Goal: Information Seeking & Learning: Learn about a topic

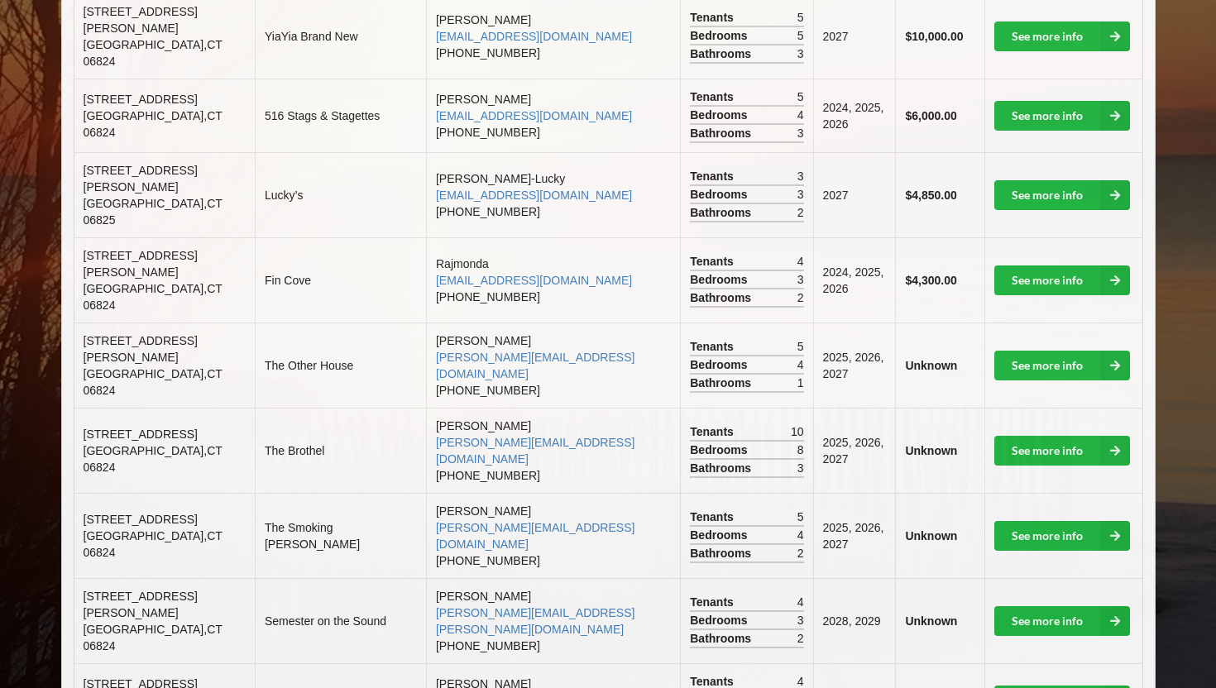
scroll to position [590, 0]
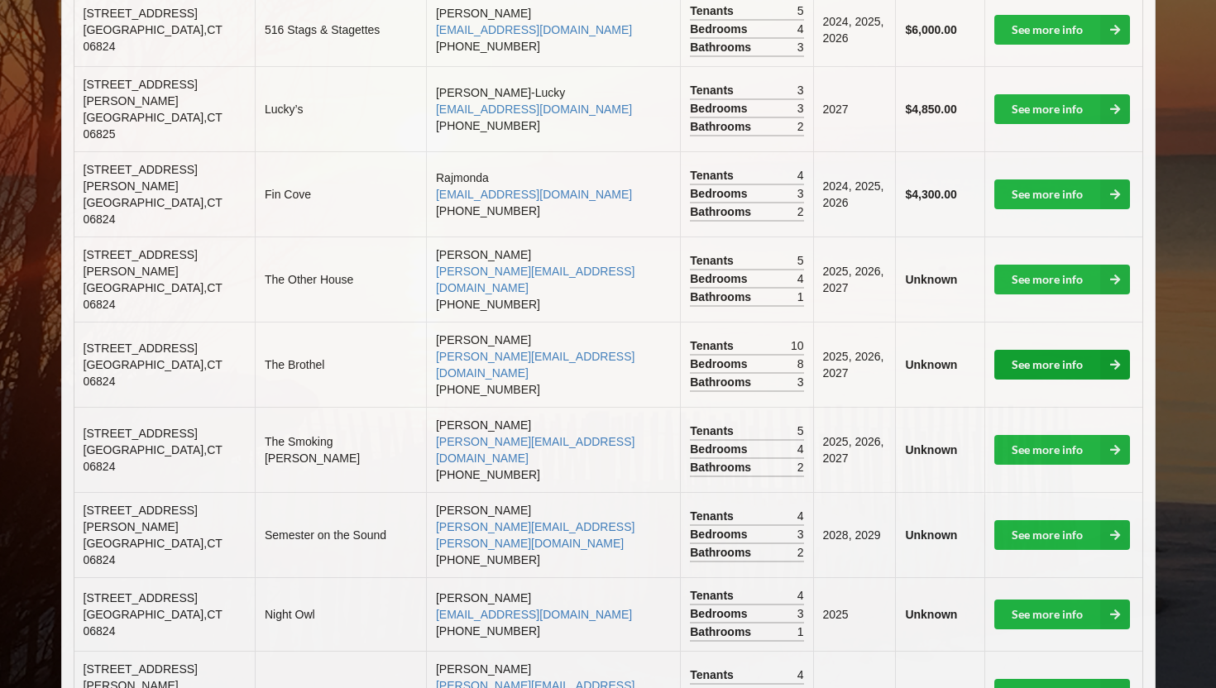
click at [1059, 350] on link "See more info" at bounding box center [1062, 365] width 136 height 30
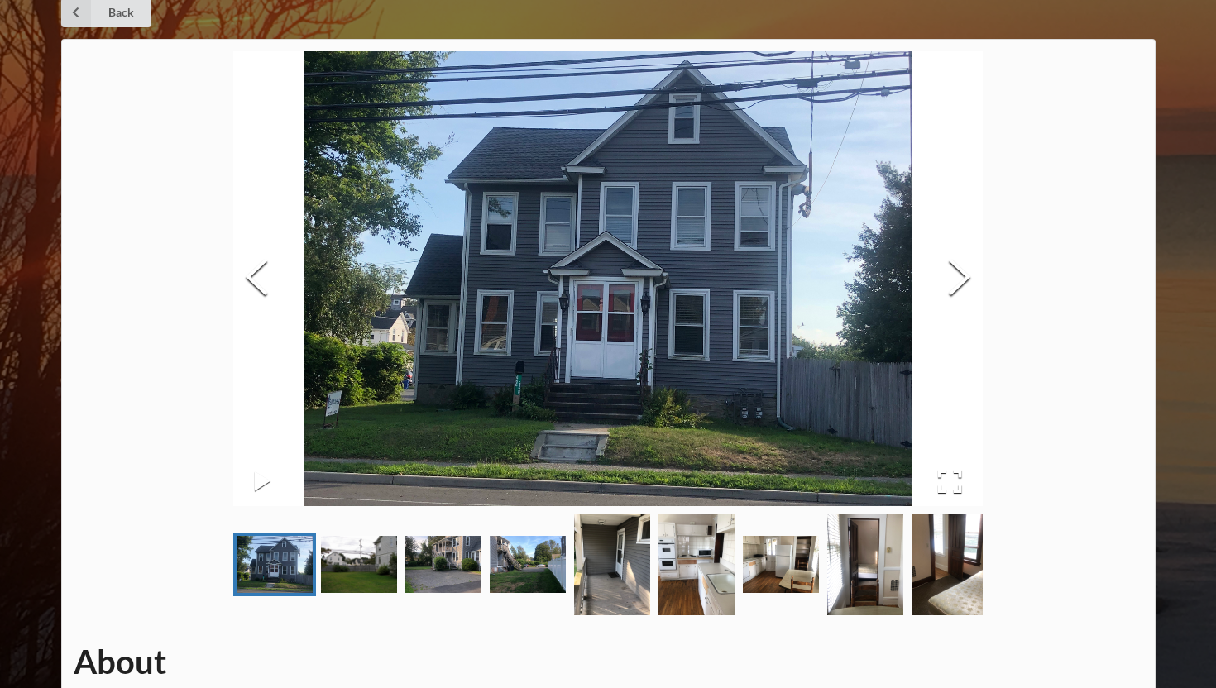
scroll to position [69, 0]
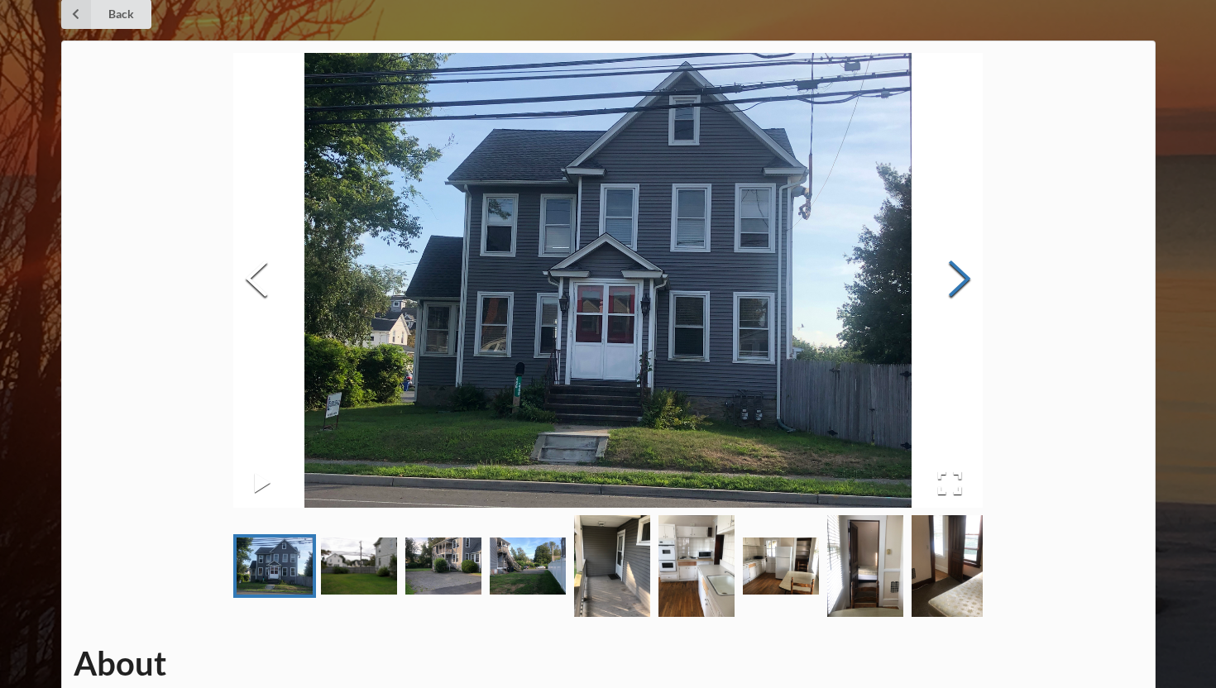
click at [955, 282] on button "Next Slide" at bounding box center [959, 281] width 46 height 150
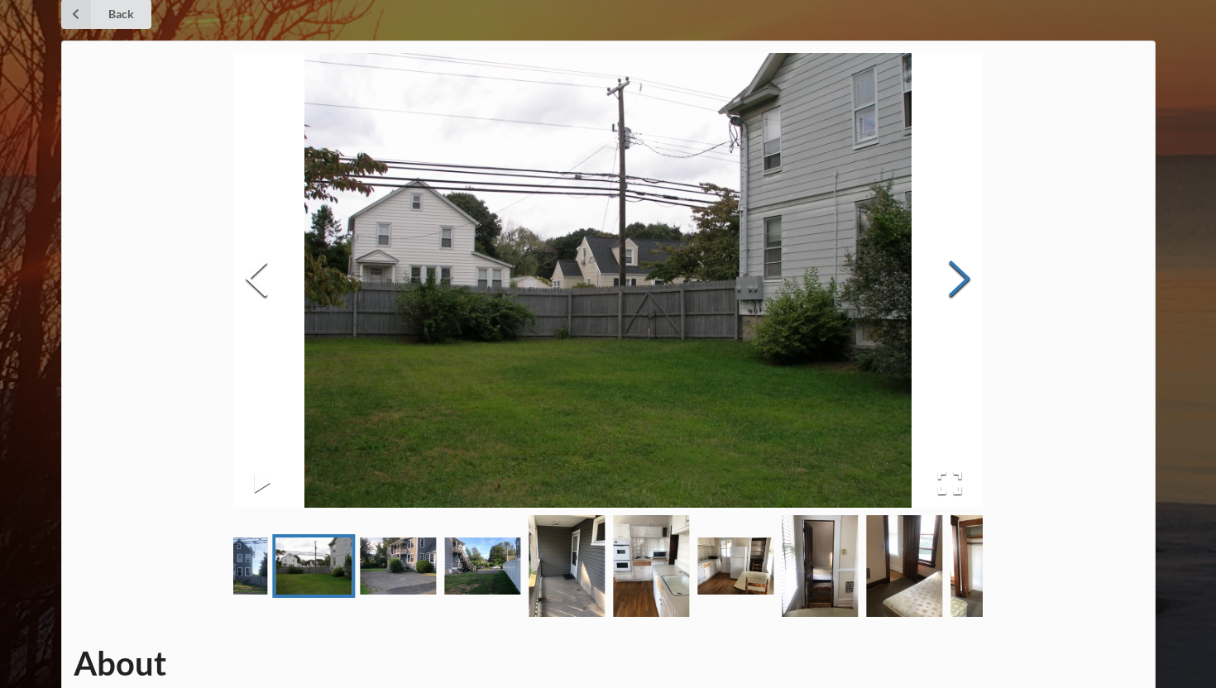
click at [955, 282] on button "Next Slide" at bounding box center [959, 281] width 46 height 150
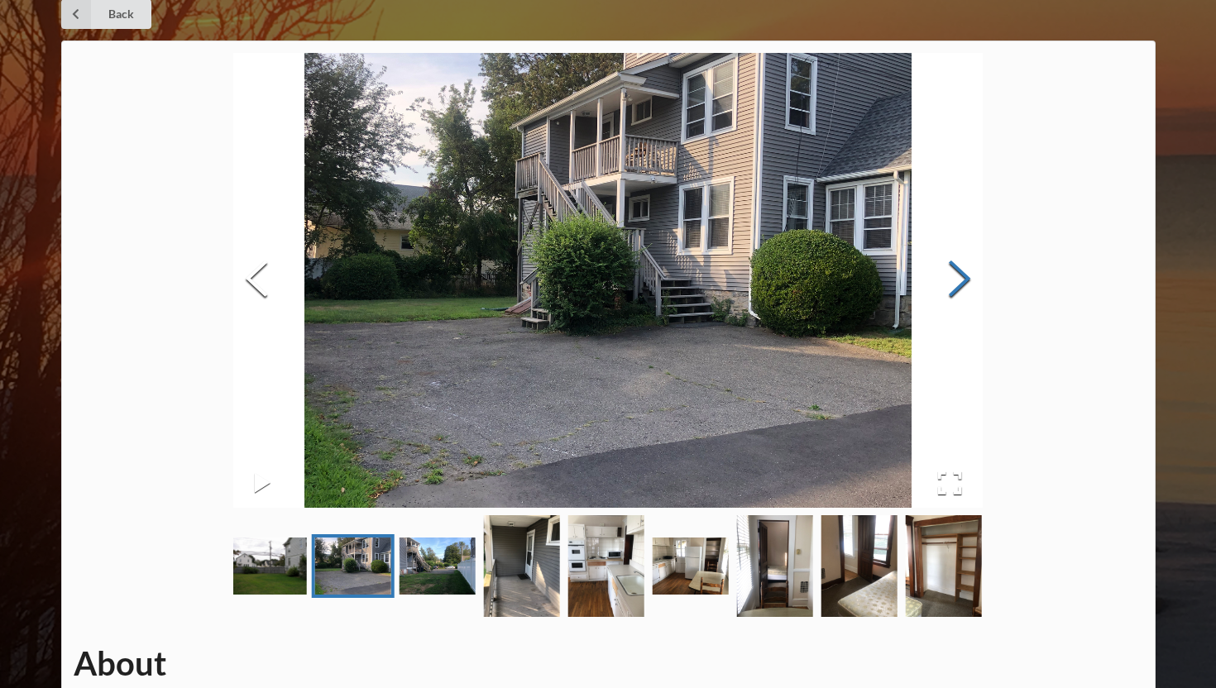
click at [955, 283] on button "Next Slide" at bounding box center [959, 281] width 46 height 150
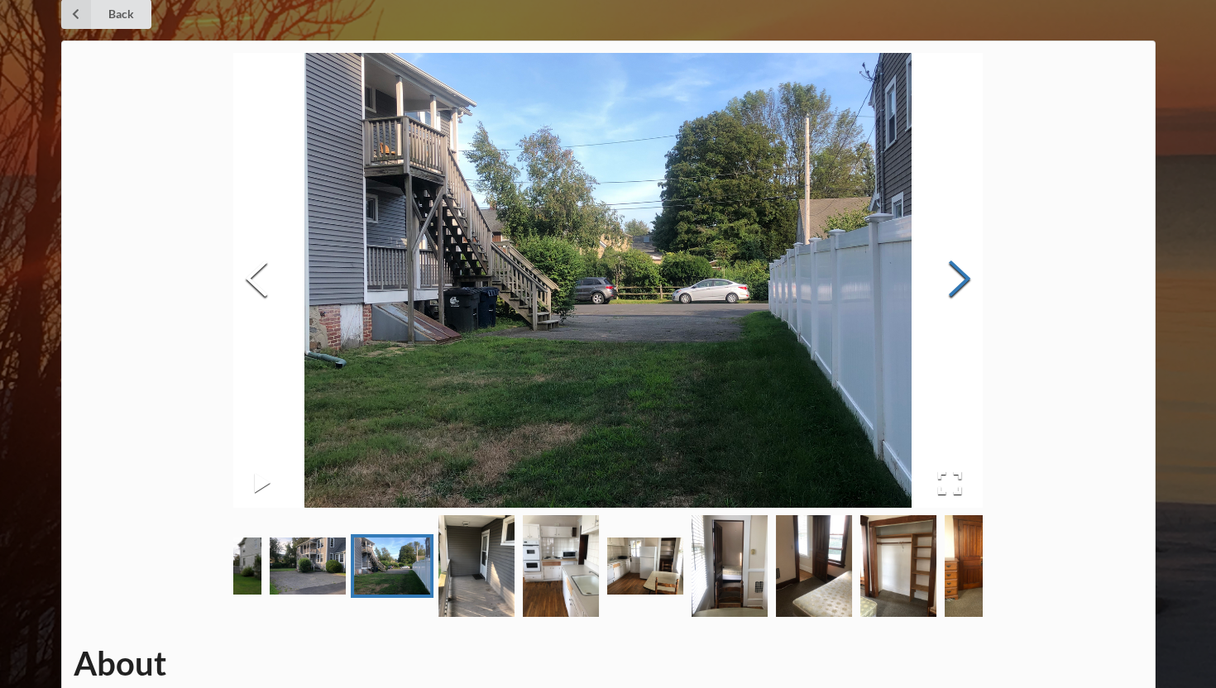
click at [955, 283] on button "Next Slide" at bounding box center [959, 281] width 46 height 150
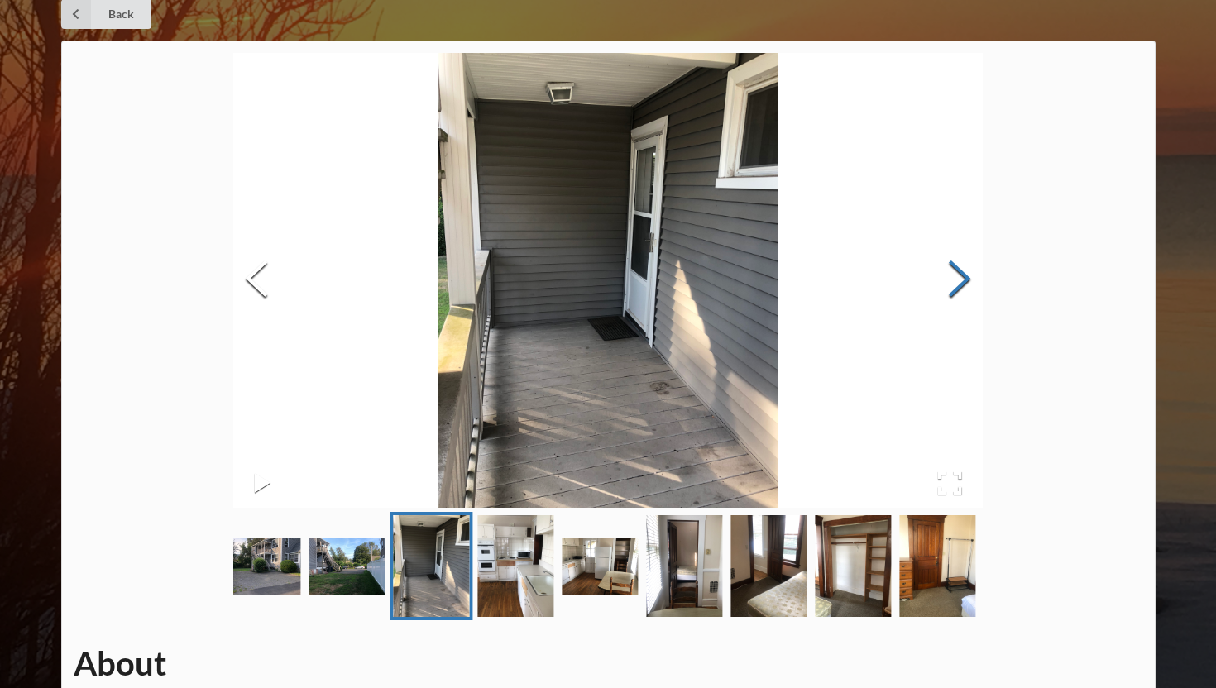
click at [955, 283] on button "Next Slide" at bounding box center [959, 281] width 46 height 150
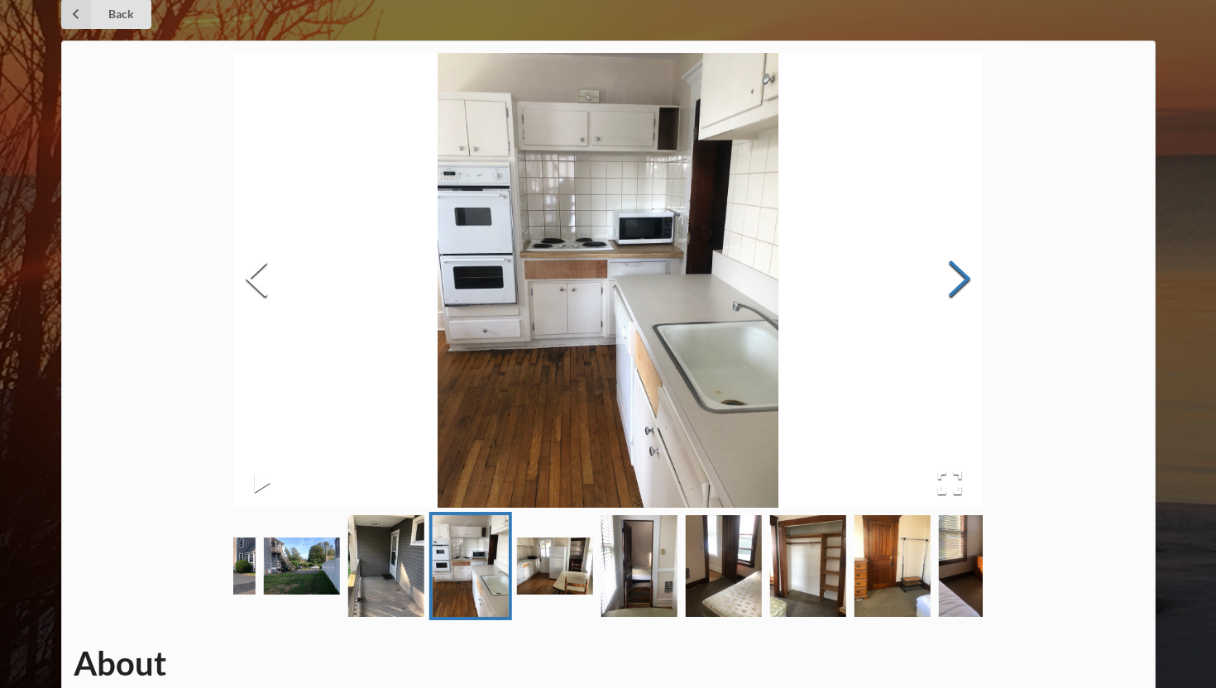
click at [955, 283] on button "Next Slide" at bounding box center [959, 281] width 46 height 150
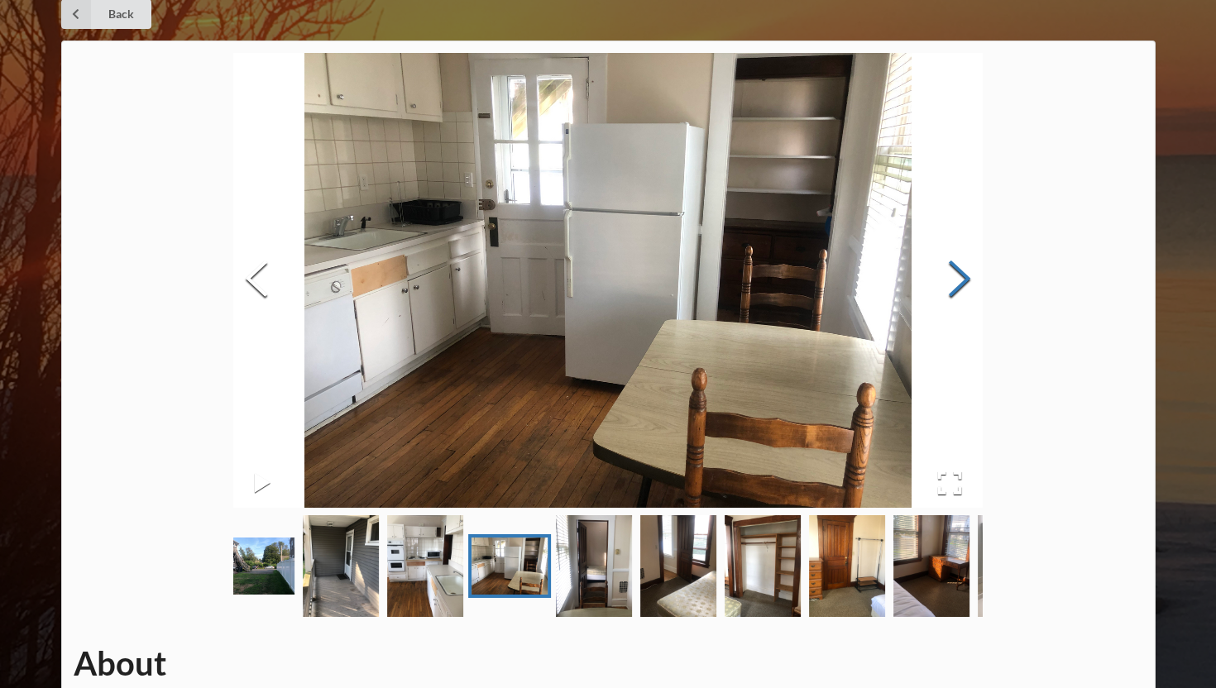
click at [955, 283] on button "Next Slide" at bounding box center [959, 281] width 46 height 150
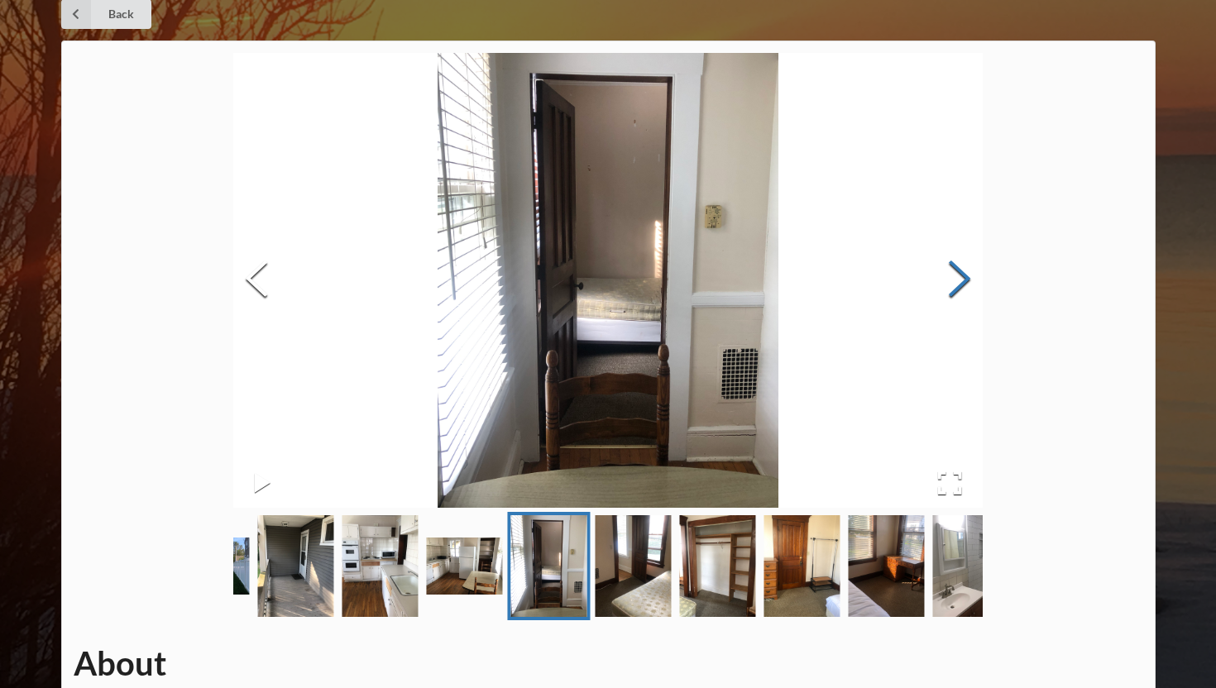
click at [955, 283] on button "Next Slide" at bounding box center [959, 281] width 46 height 150
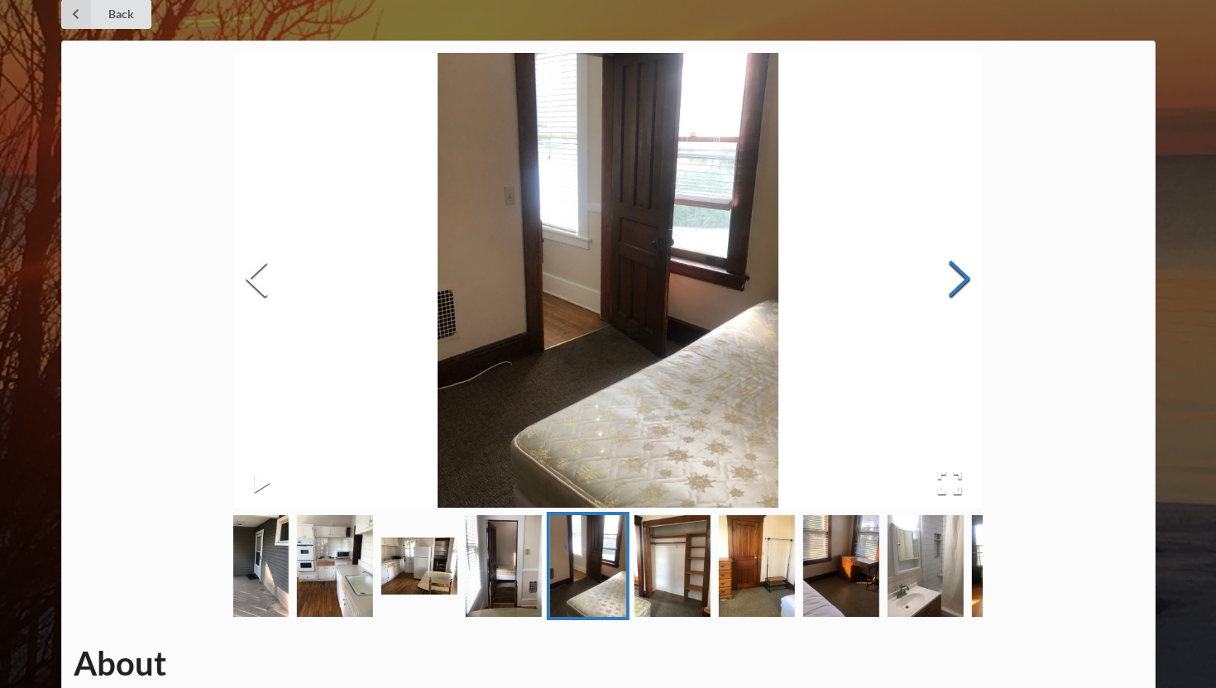
click at [955, 283] on button "Next Slide" at bounding box center [959, 281] width 46 height 150
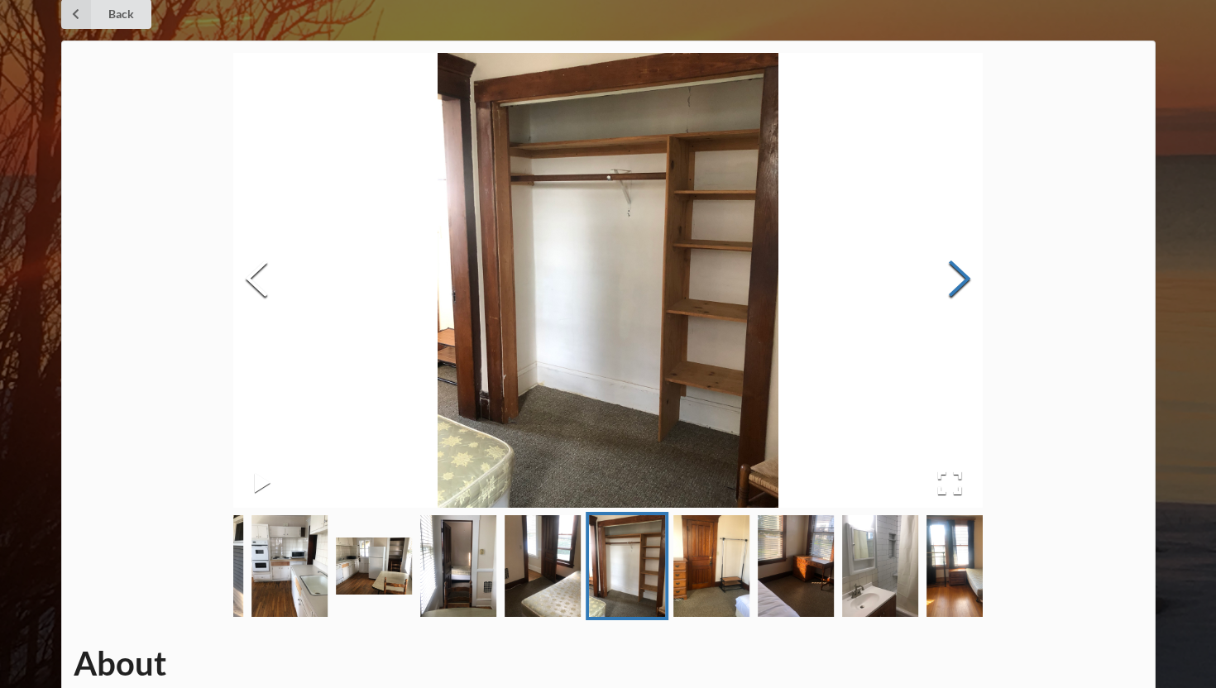
click at [955, 284] on button "Next Slide" at bounding box center [959, 281] width 46 height 150
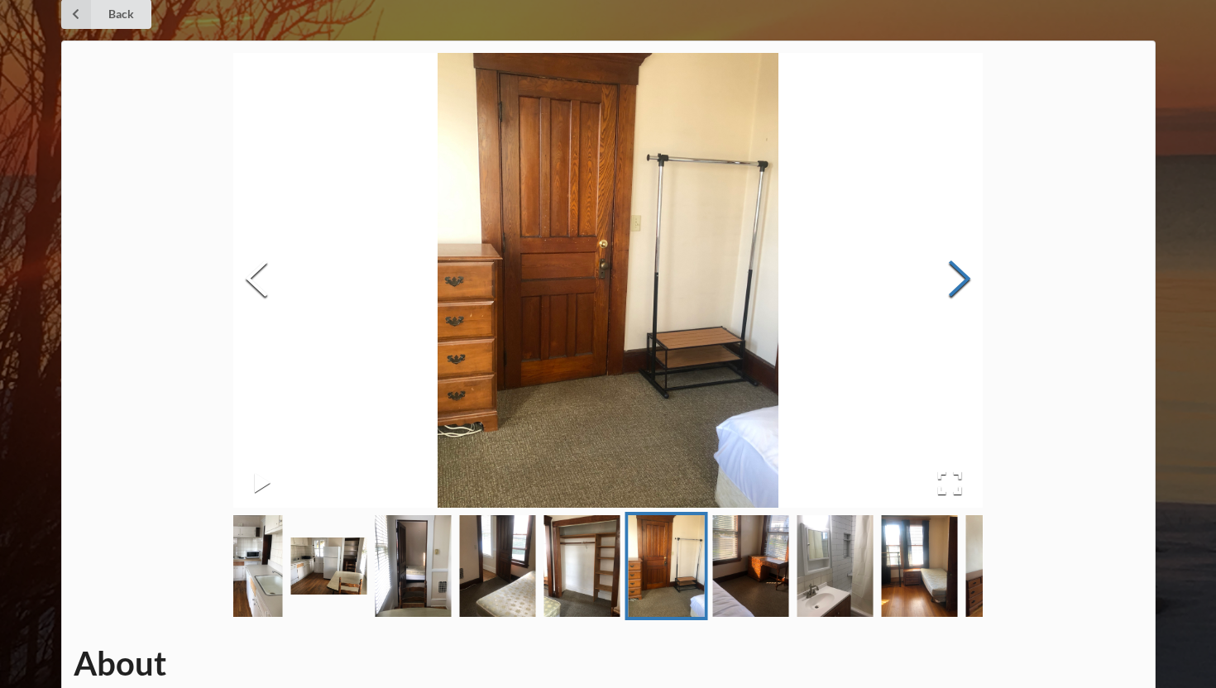
click at [955, 284] on button "Next Slide" at bounding box center [959, 281] width 46 height 150
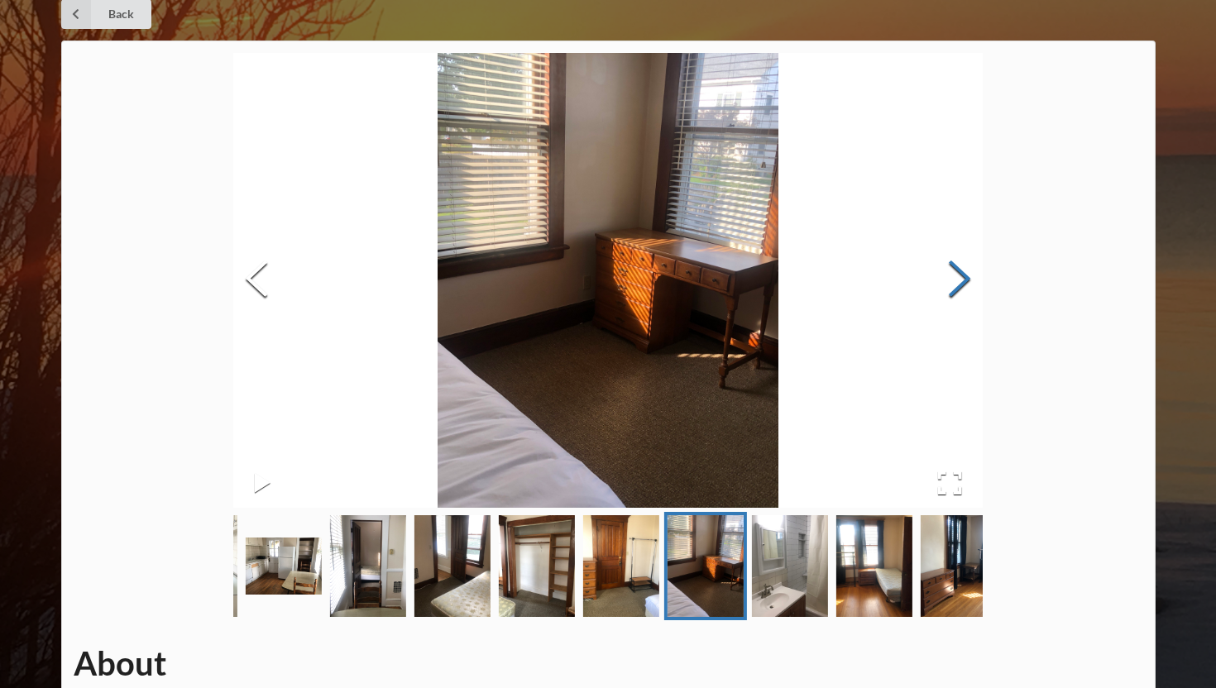
click at [955, 284] on button "Next Slide" at bounding box center [959, 281] width 46 height 150
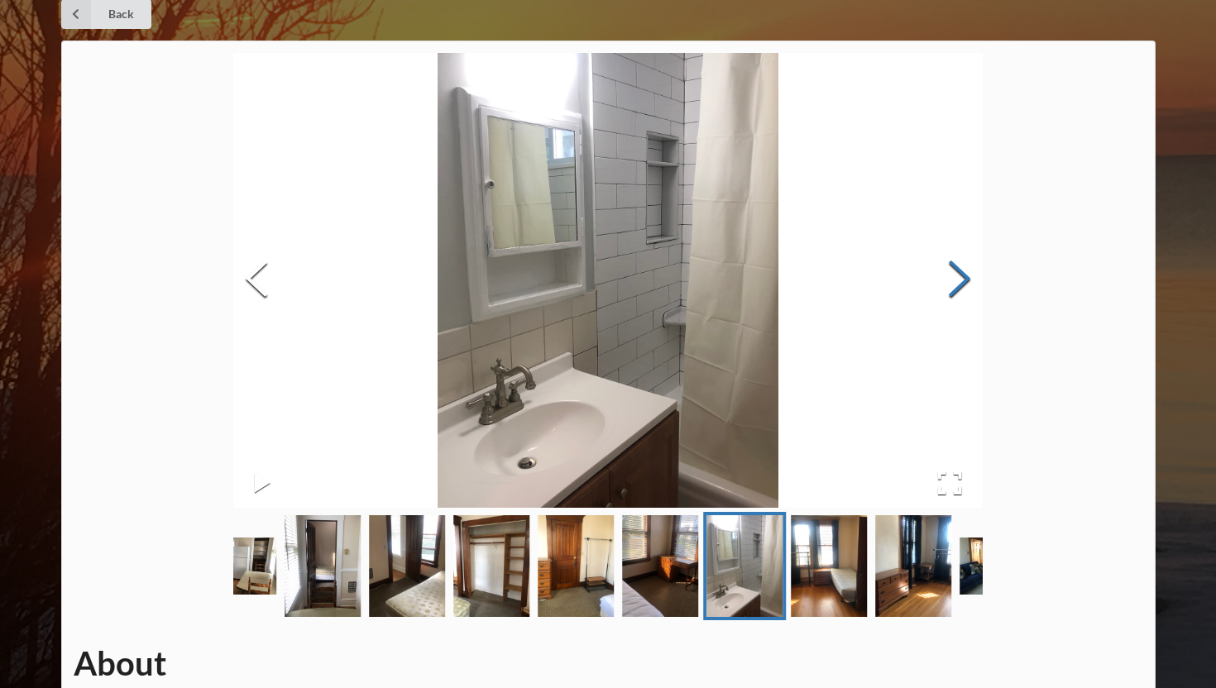
click at [955, 284] on button "Next Slide" at bounding box center [959, 281] width 46 height 150
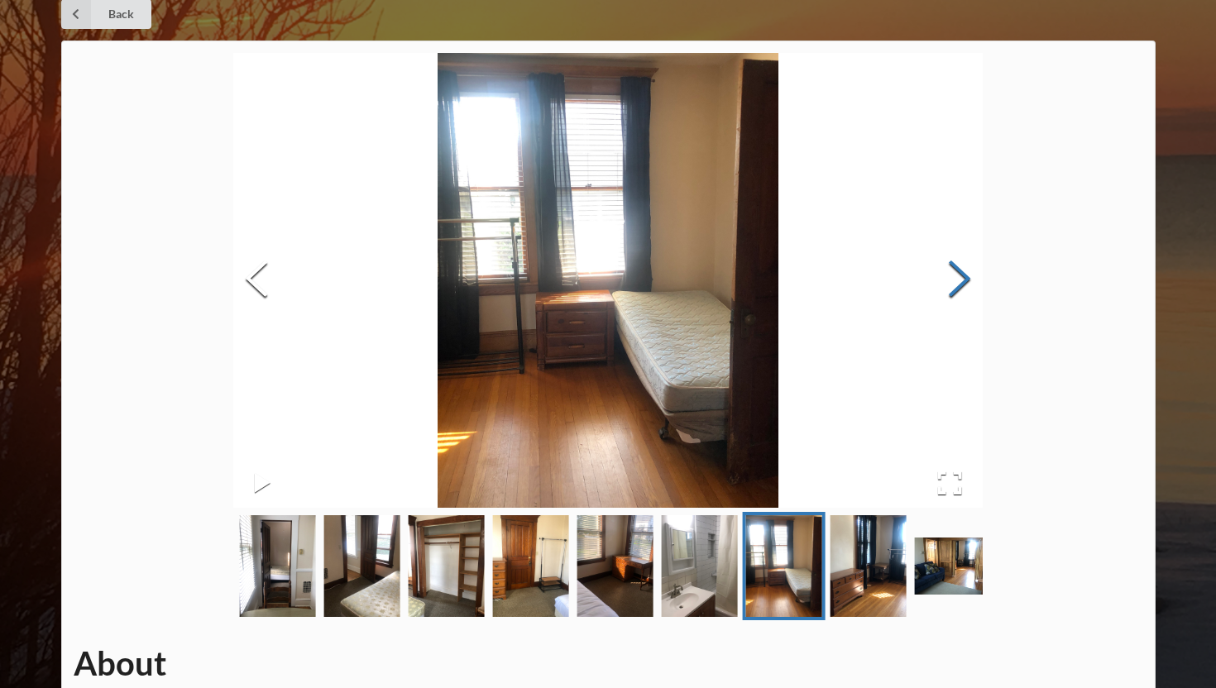
click at [957, 284] on button "Next Slide" at bounding box center [959, 281] width 46 height 150
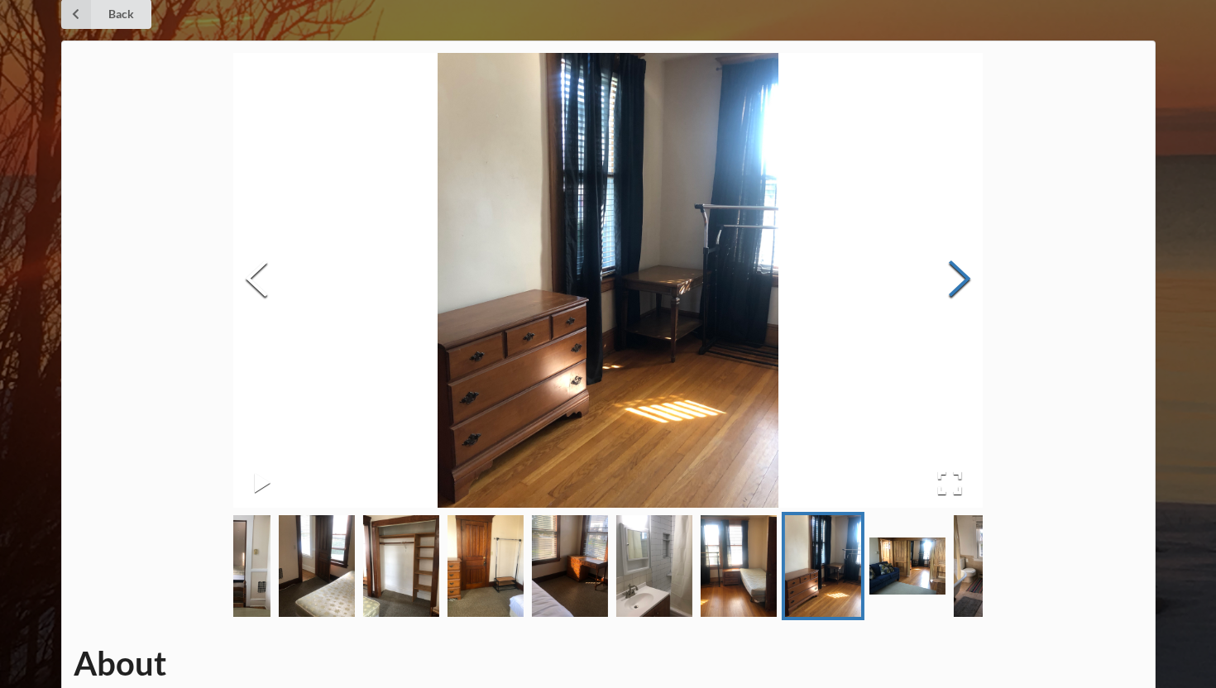
click at [957, 284] on button "Next Slide" at bounding box center [959, 281] width 46 height 150
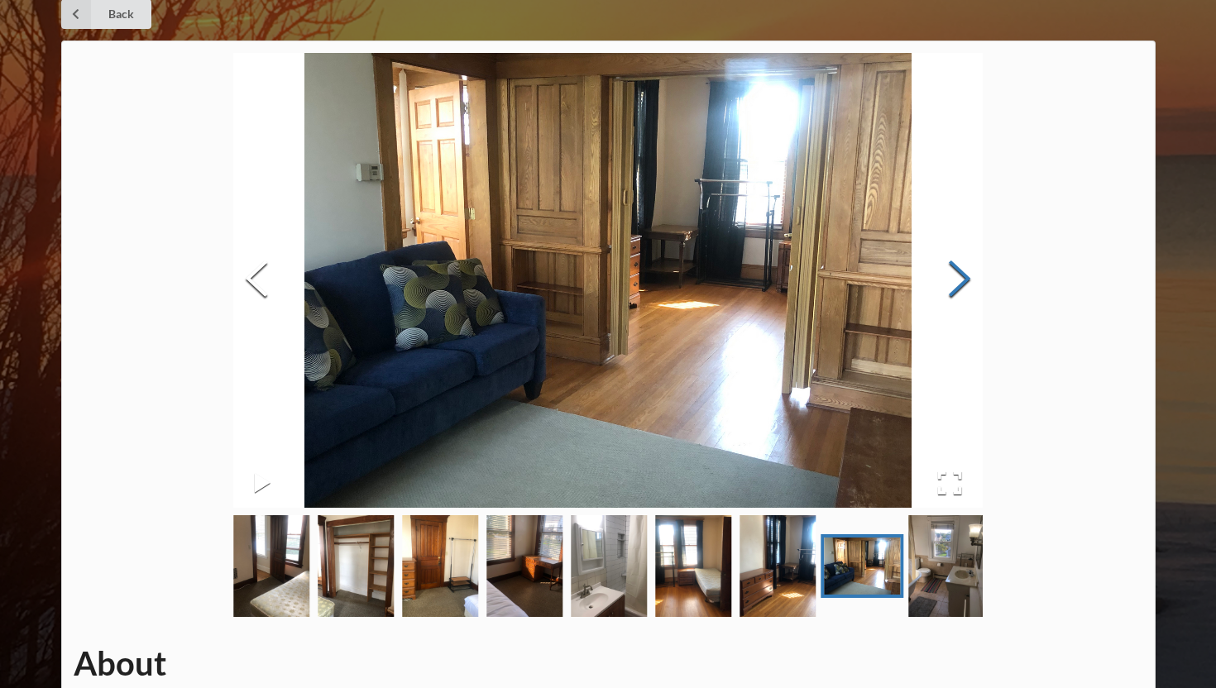
click at [957, 284] on button "Next Slide" at bounding box center [959, 281] width 46 height 150
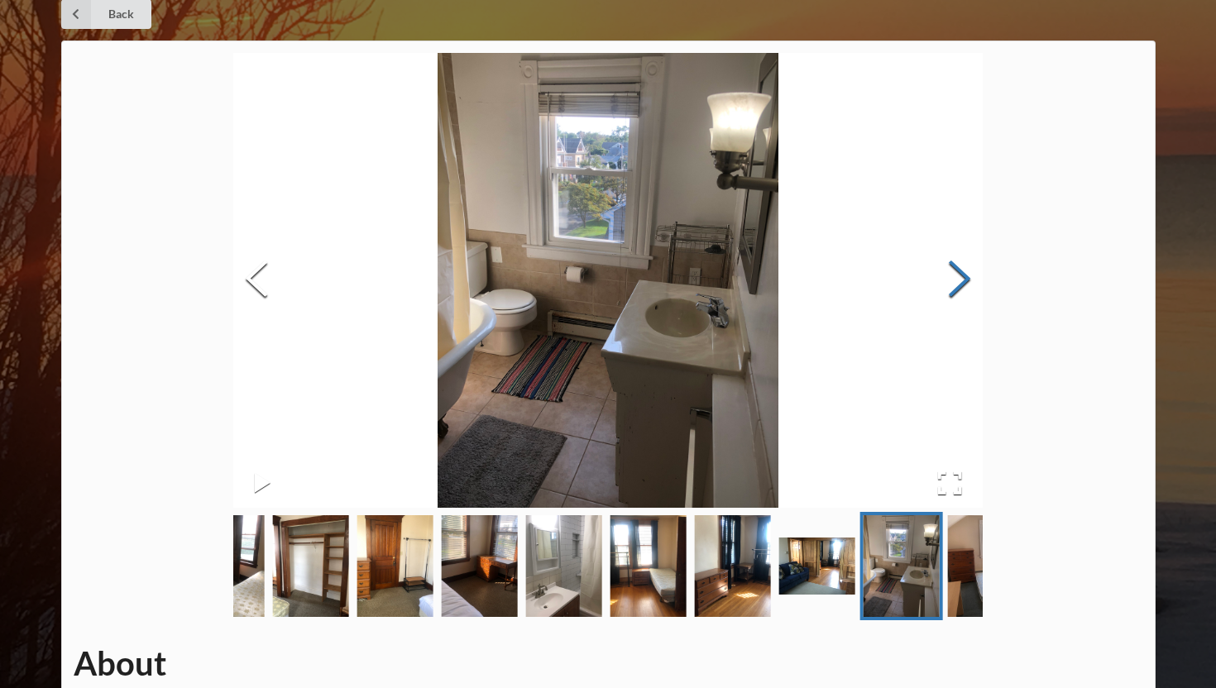
click at [957, 284] on button "Next Slide" at bounding box center [959, 281] width 46 height 150
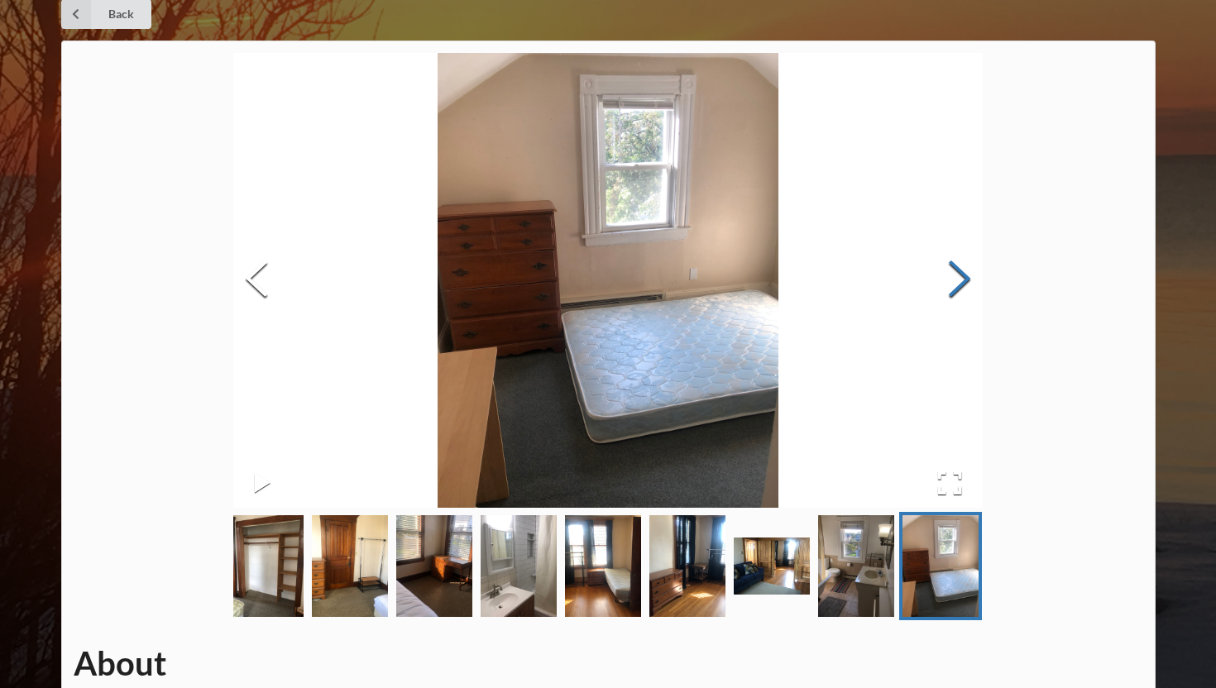
click at [957, 284] on button "Next Slide" at bounding box center [959, 281] width 46 height 150
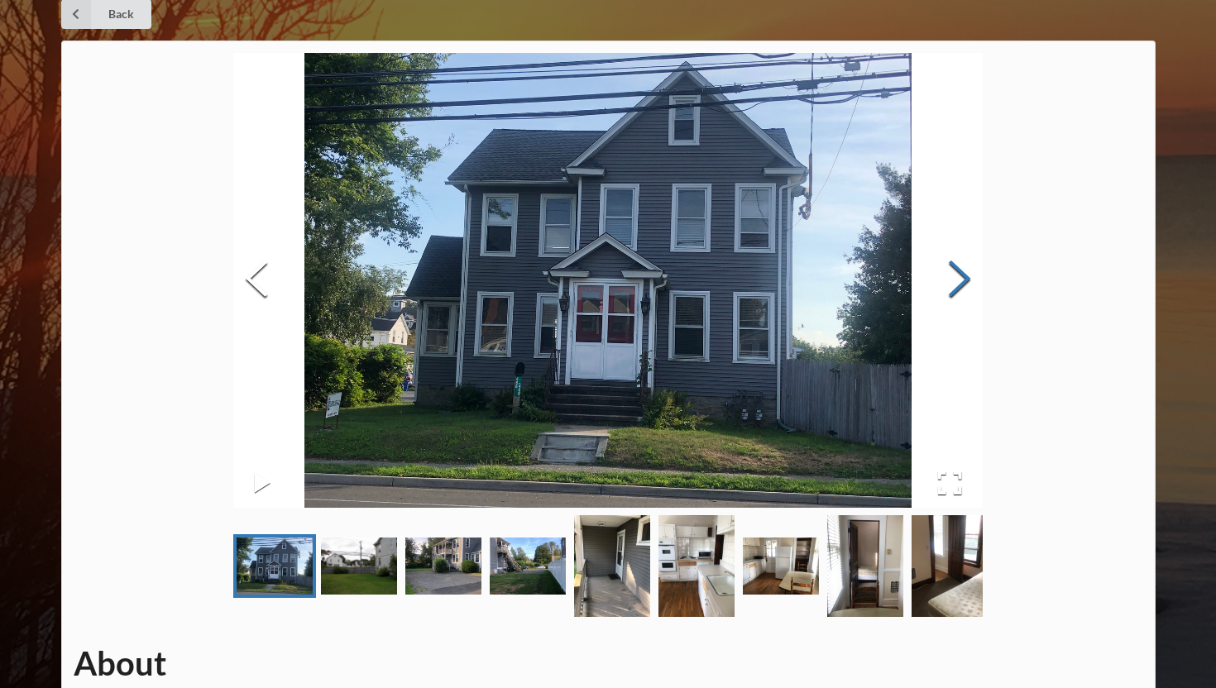
click at [957, 284] on button "Next Slide" at bounding box center [959, 281] width 46 height 150
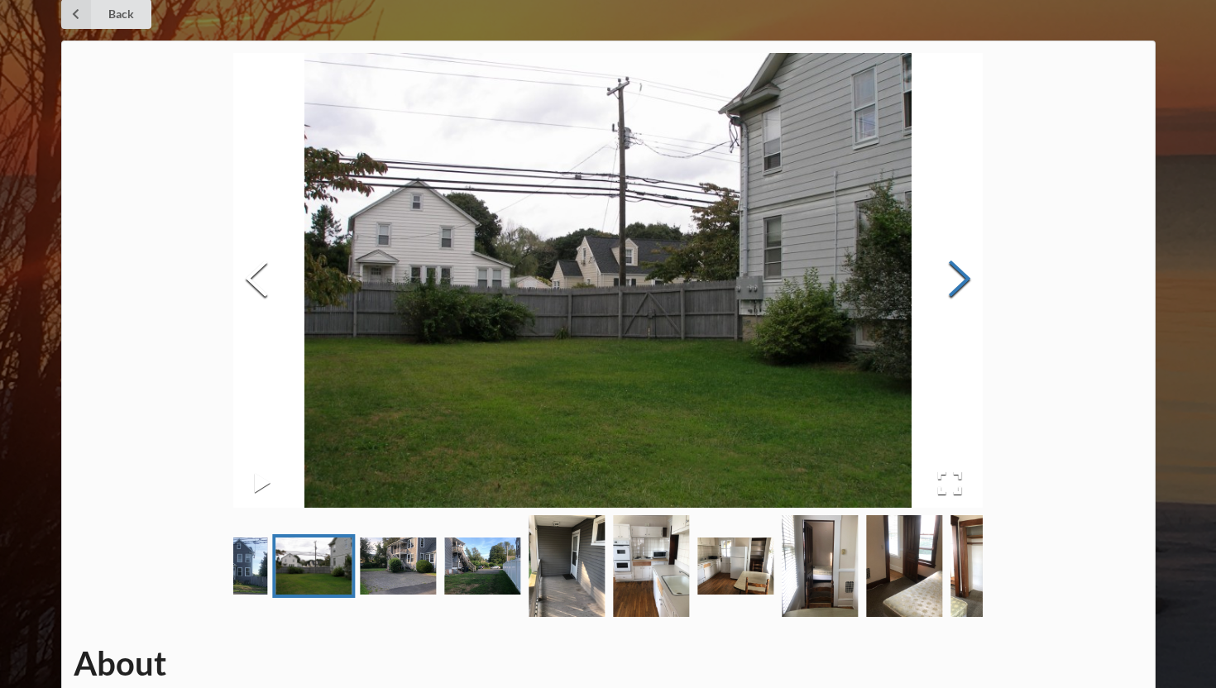
click at [957, 284] on button "Next Slide" at bounding box center [959, 281] width 46 height 150
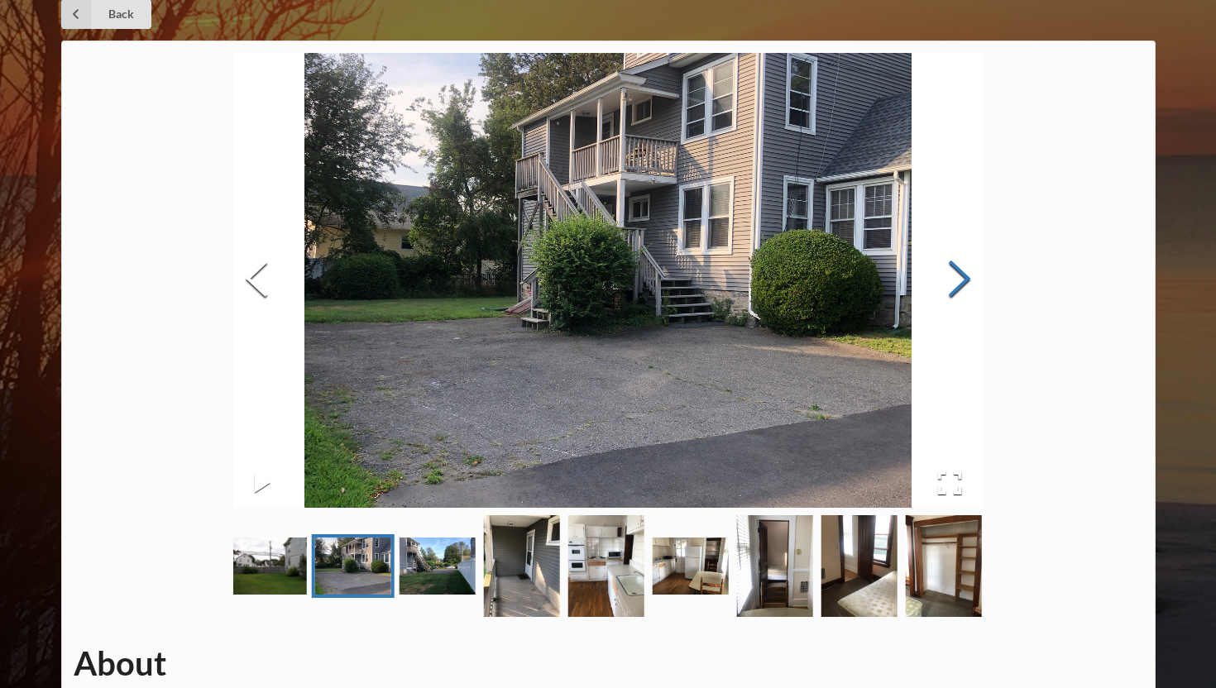
click at [957, 284] on button "Next Slide" at bounding box center [959, 281] width 46 height 150
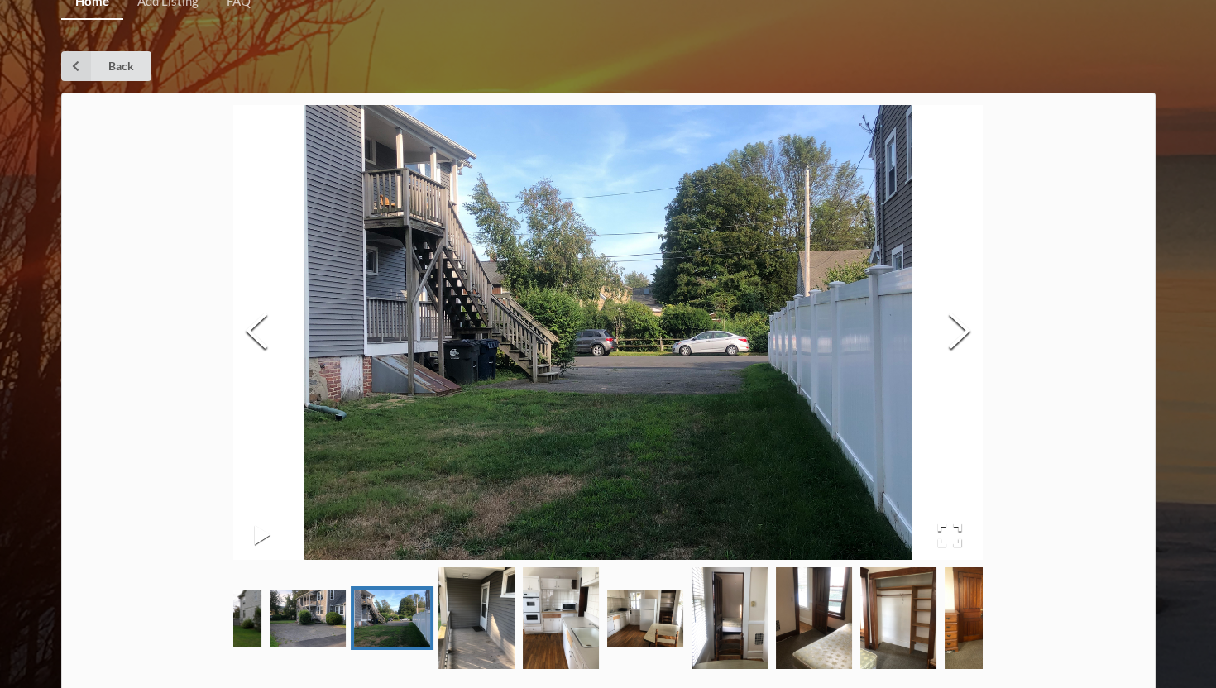
scroll to position [0, 0]
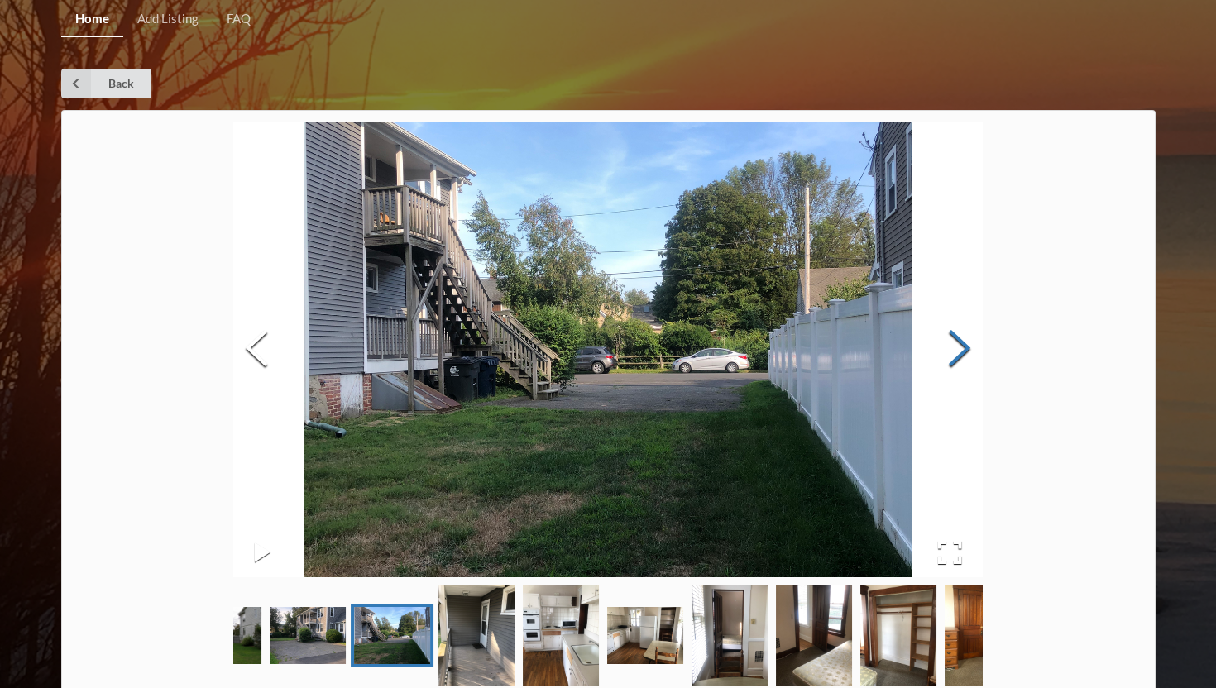
click at [960, 357] on button "Next Slide" at bounding box center [959, 350] width 46 height 150
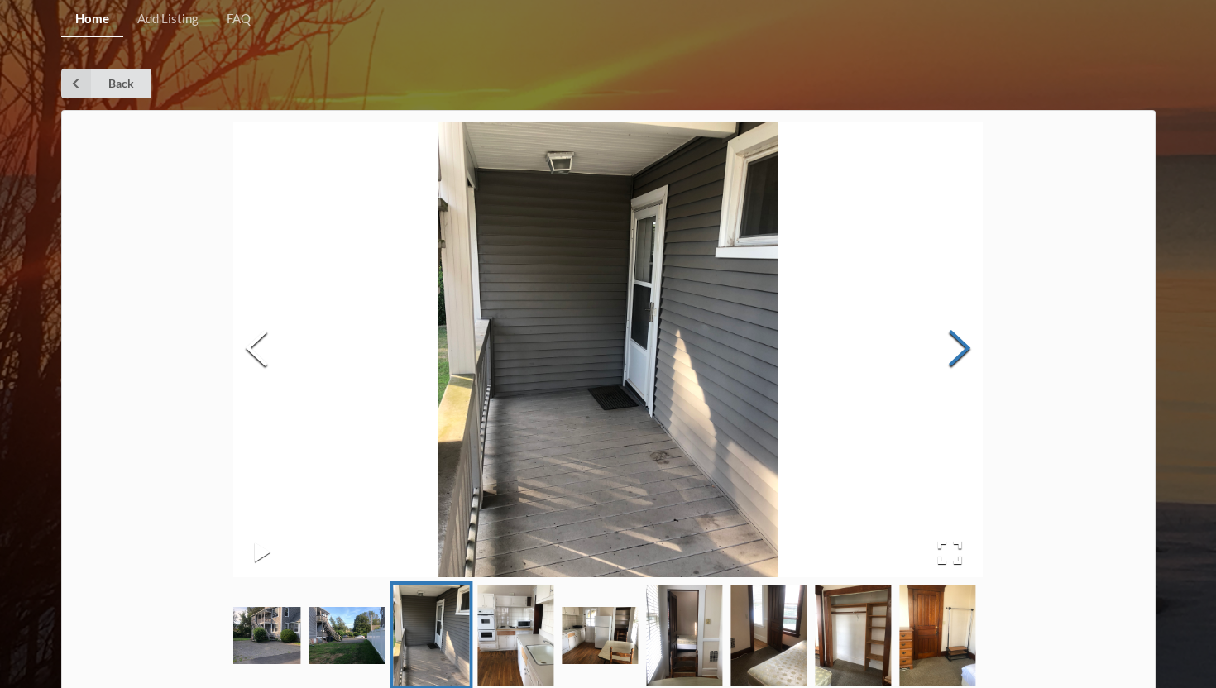
click at [960, 358] on button "Next Slide" at bounding box center [959, 350] width 46 height 150
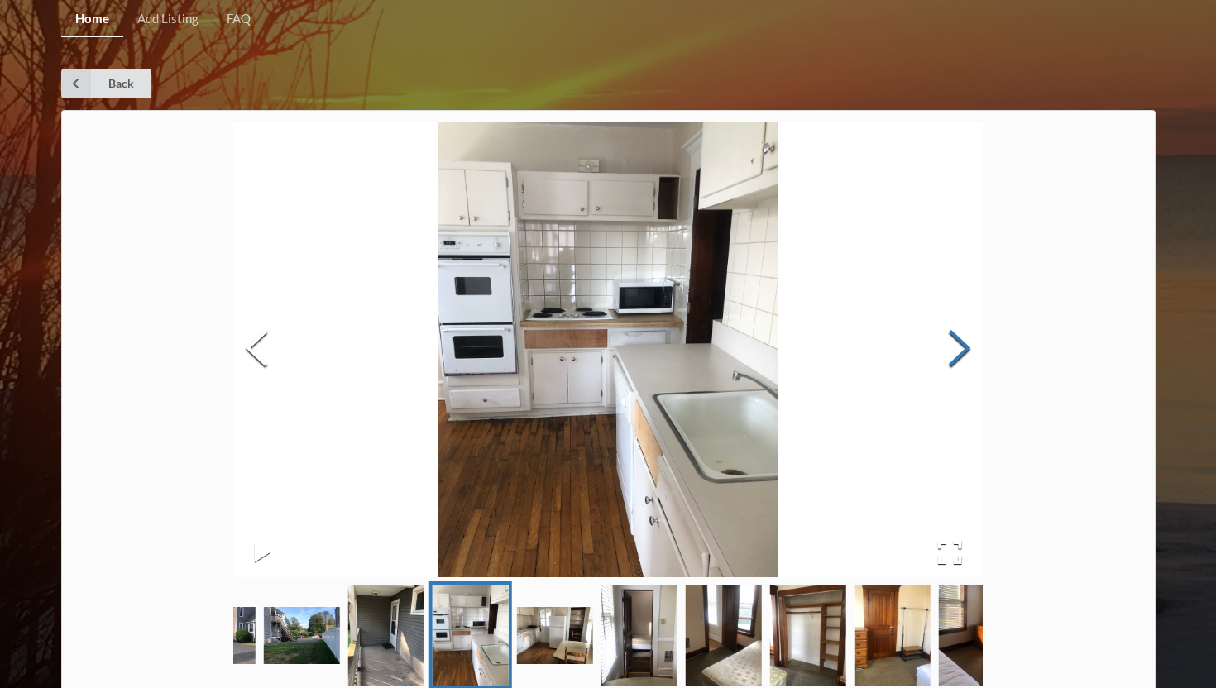
click at [960, 359] on button "Next Slide" at bounding box center [959, 350] width 46 height 150
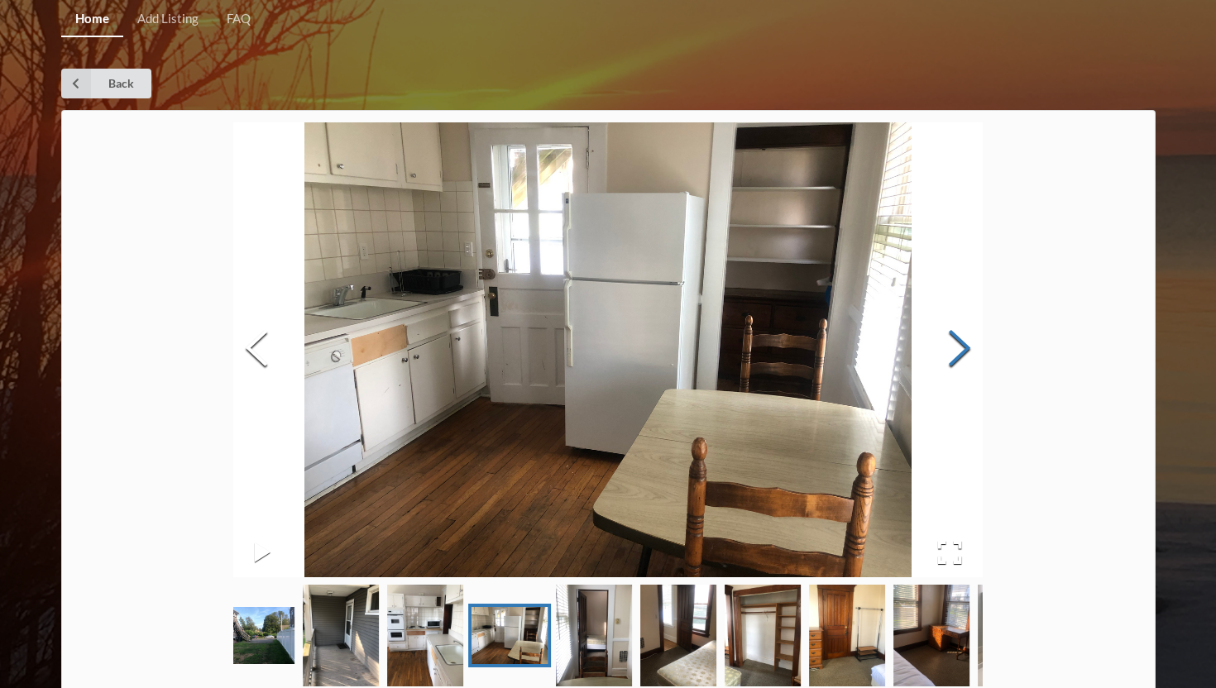
click at [960, 359] on button "Next Slide" at bounding box center [959, 350] width 46 height 150
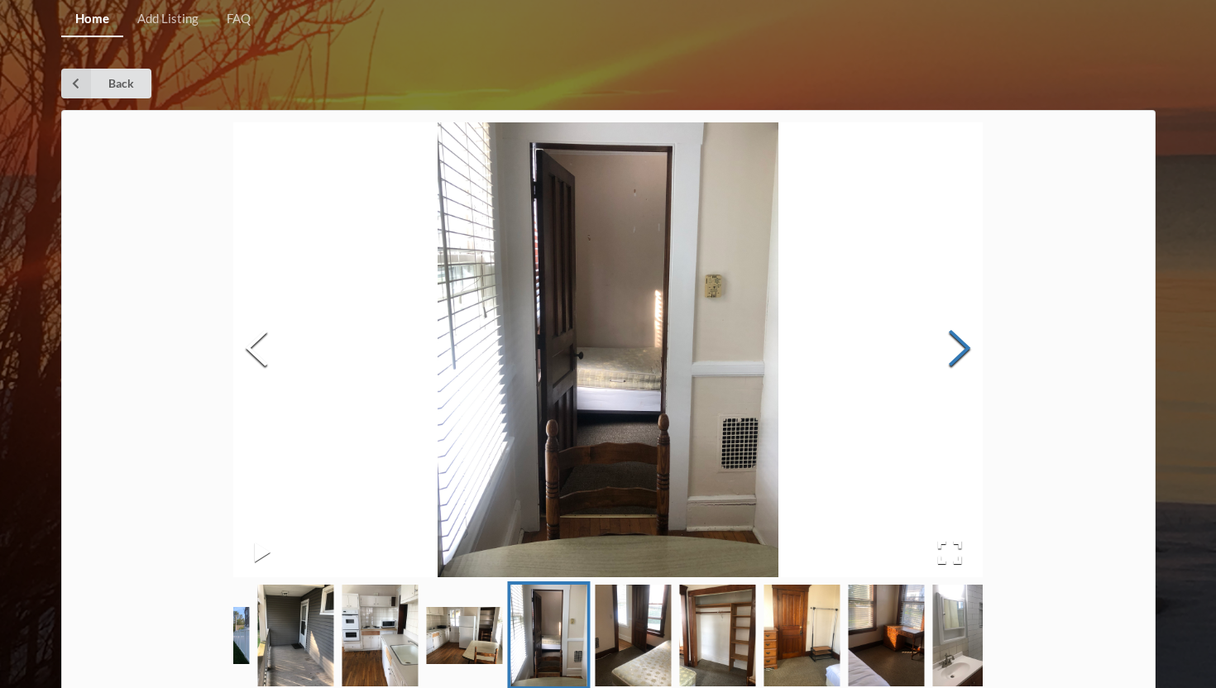
click at [960, 359] on button "Next Slide" at bounding box center [959, 350] width 46 height 150
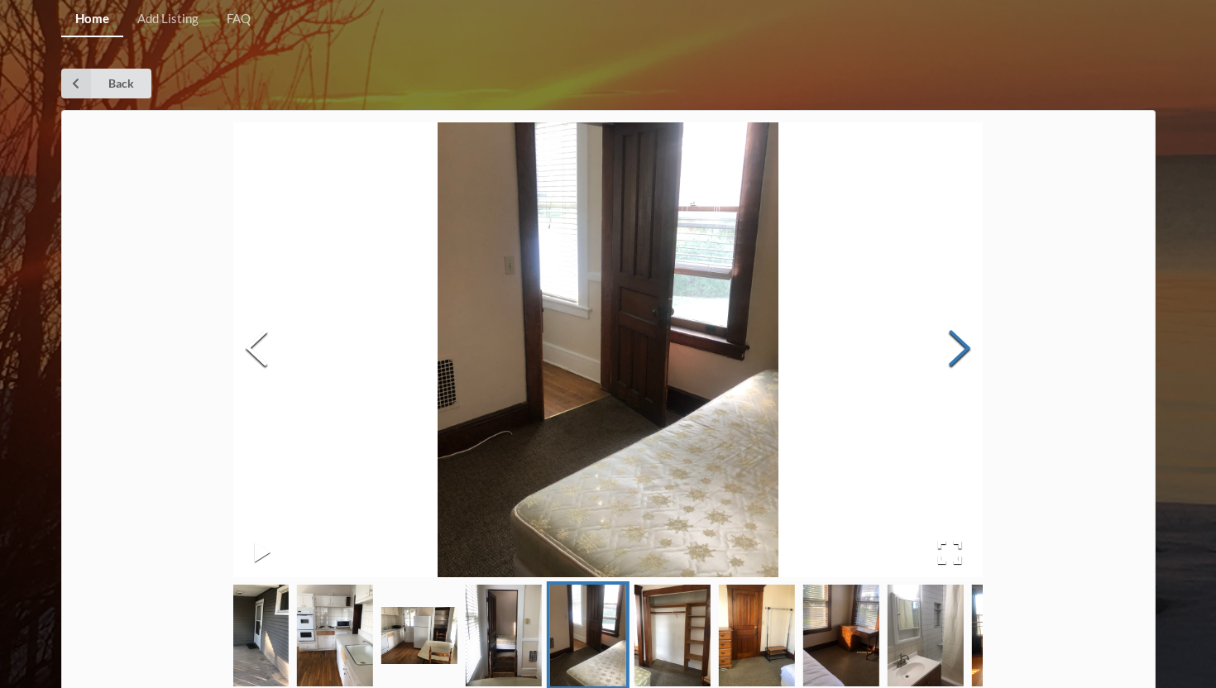
click at [960, 360] on button "Next Slide" at bounding box center [959, 350] width 46 height 150
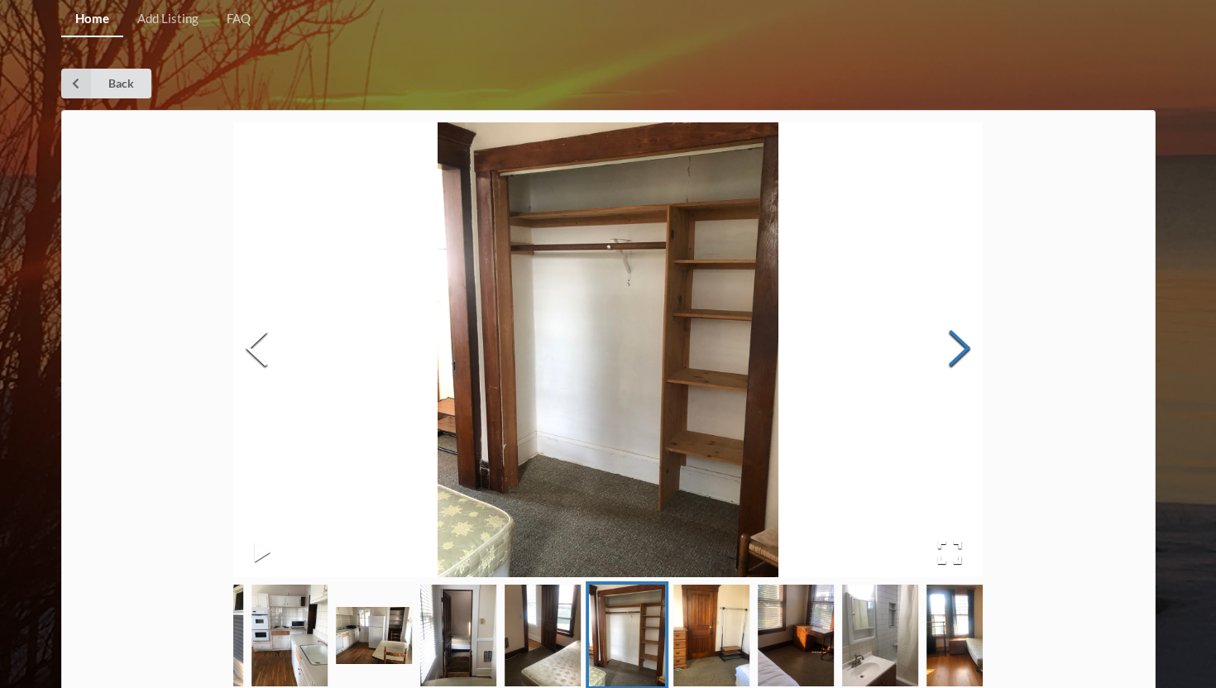
click at [960, 360] on button "Next Slide" at bounding box center [959, 350] width 46 height 150
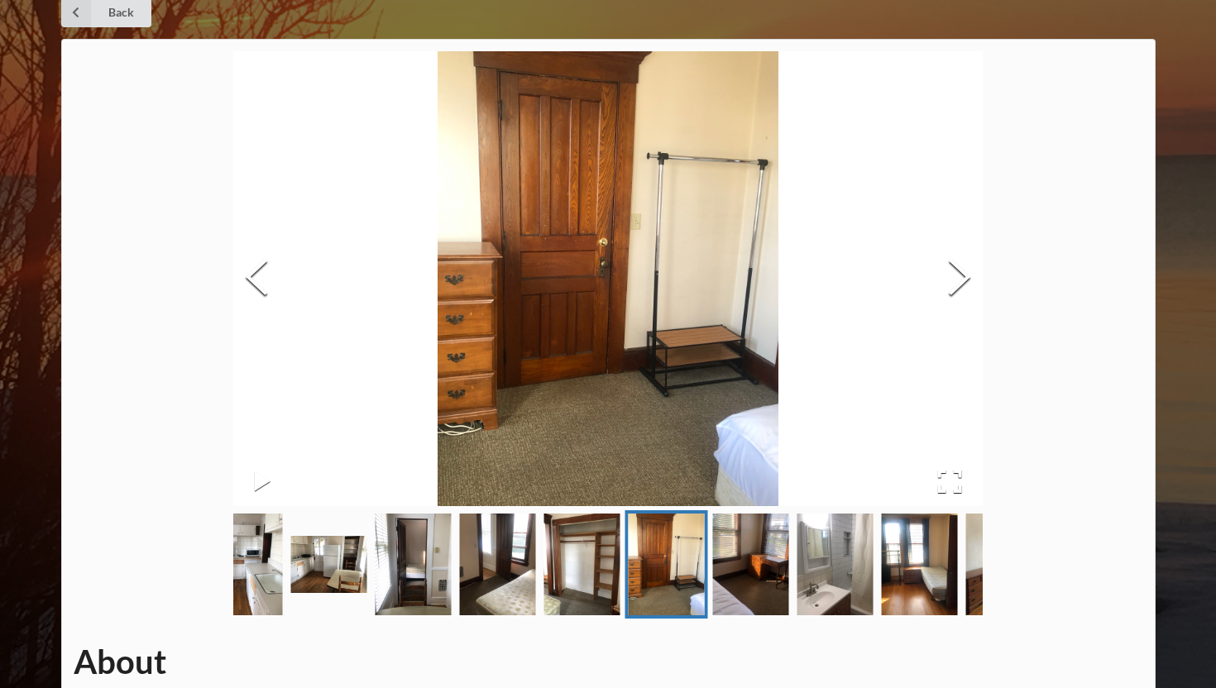
scroll to position [60, 0]
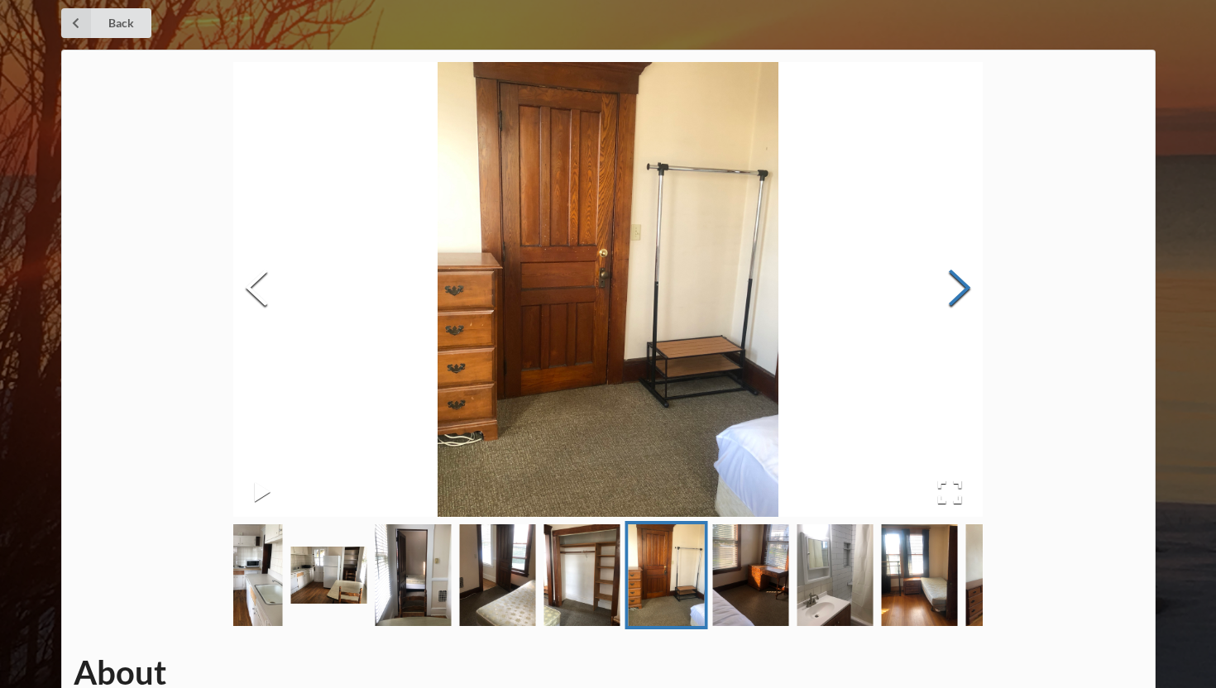
click at [964, 293] on button "Next Slide" at bounding box center [959, 290] width 46 height 150
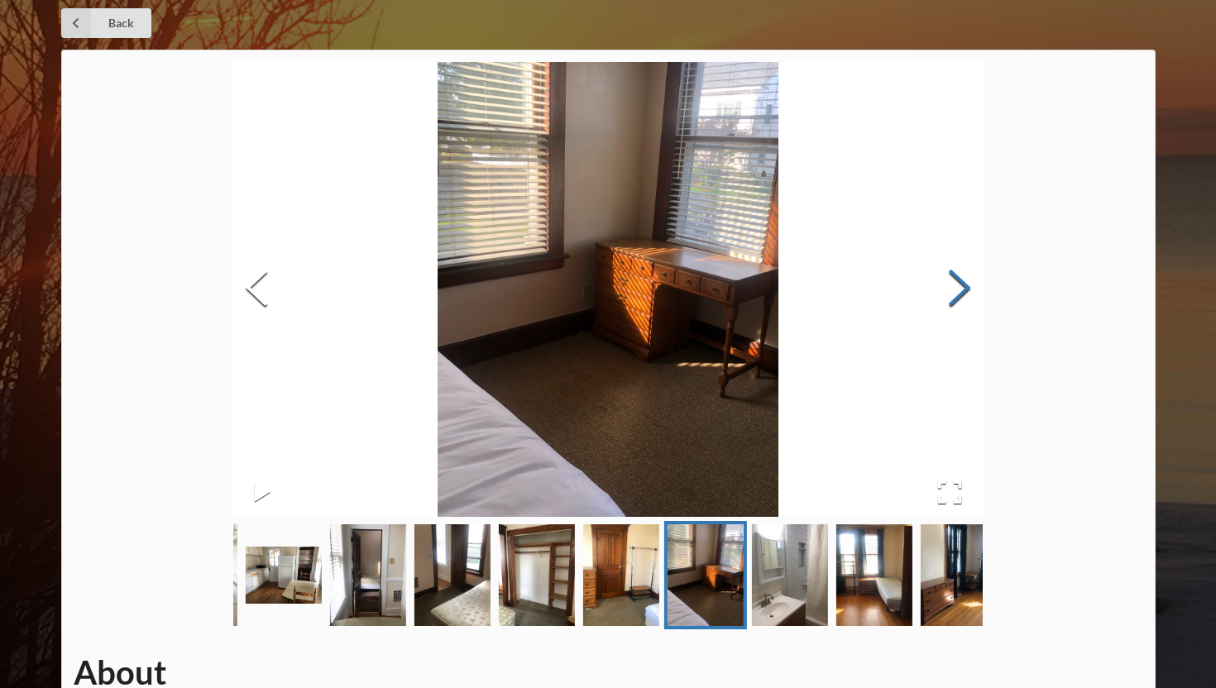
click at [963, 294] on button "Next Slide" at bounding box center [959, 290] width 46 height 150
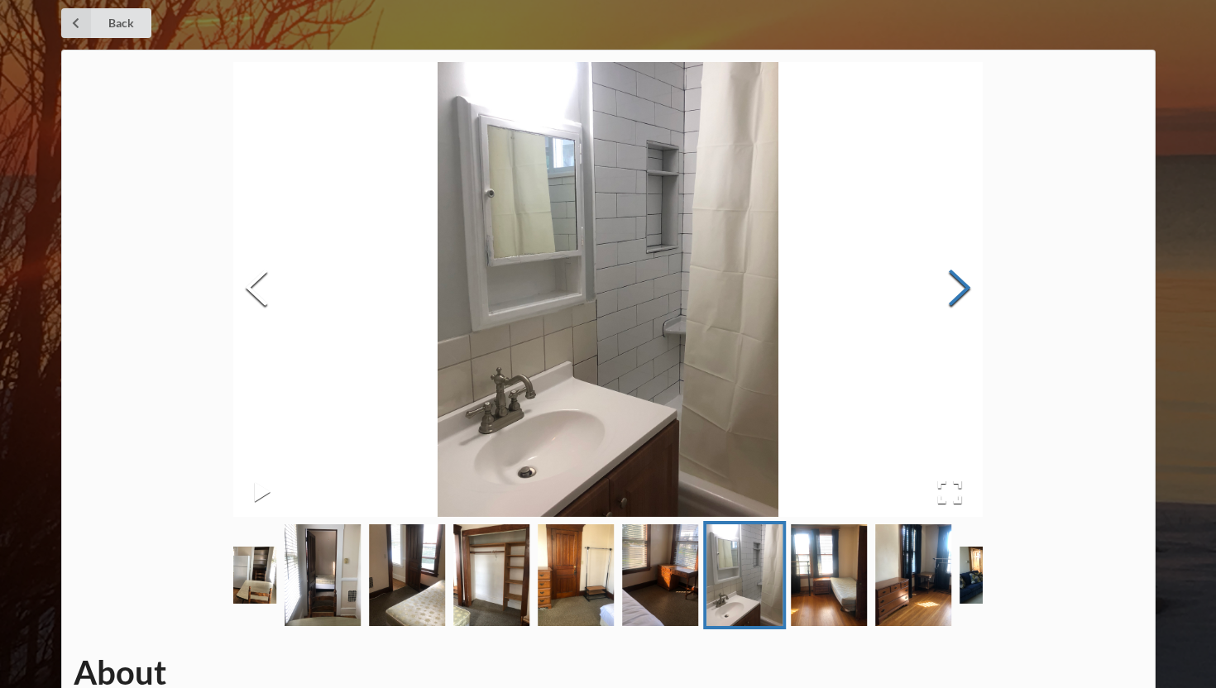
click at [964, 294] on button "Next Slide" at bounding box center [959, 290] width 46 height 150
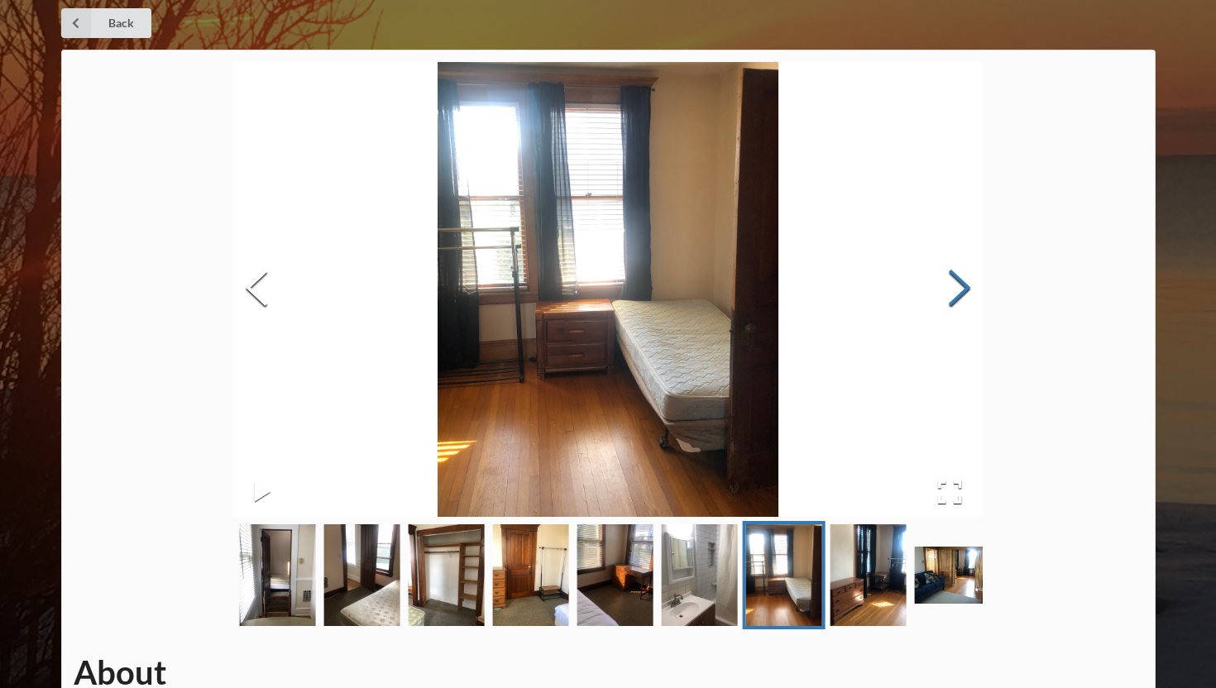
click at [964, 294] on button "Next Slide" at bounding box center [959, 290] width 46 height 150
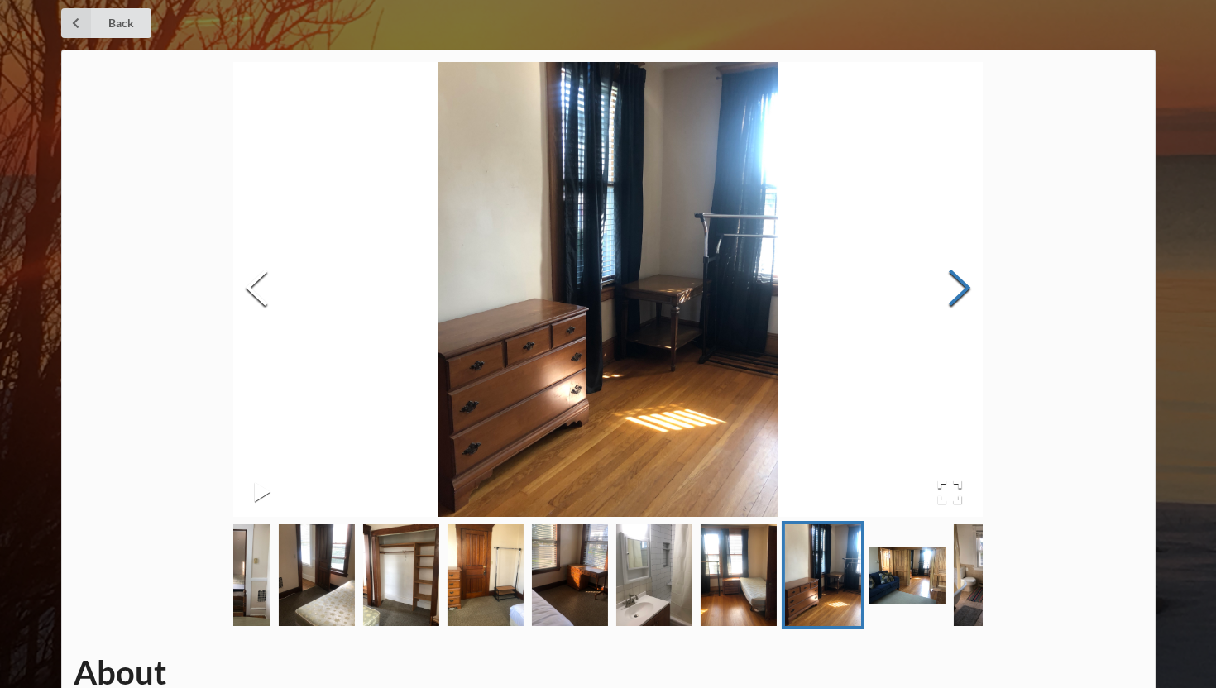
click at [964, 294] on button "Next Slide" at bounding box center [959, 290] width 46 height 150
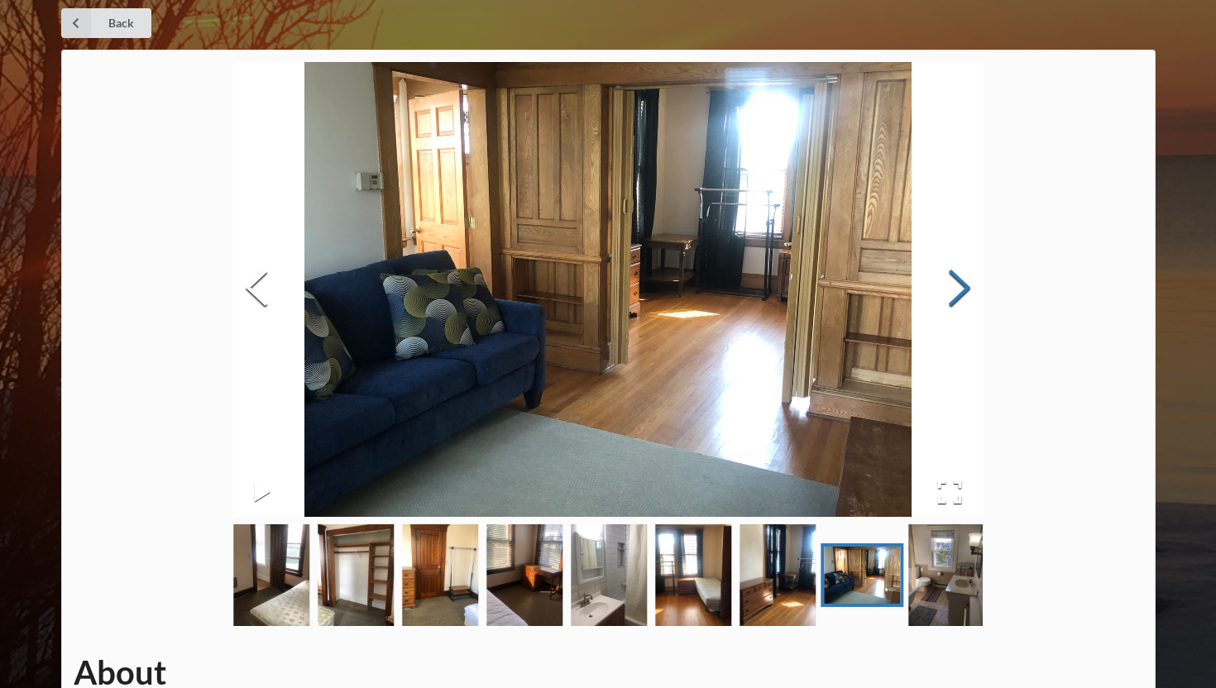
click at [964, 294] on button "Next Slide" at bounding box center [959, 290] width 46 height 150
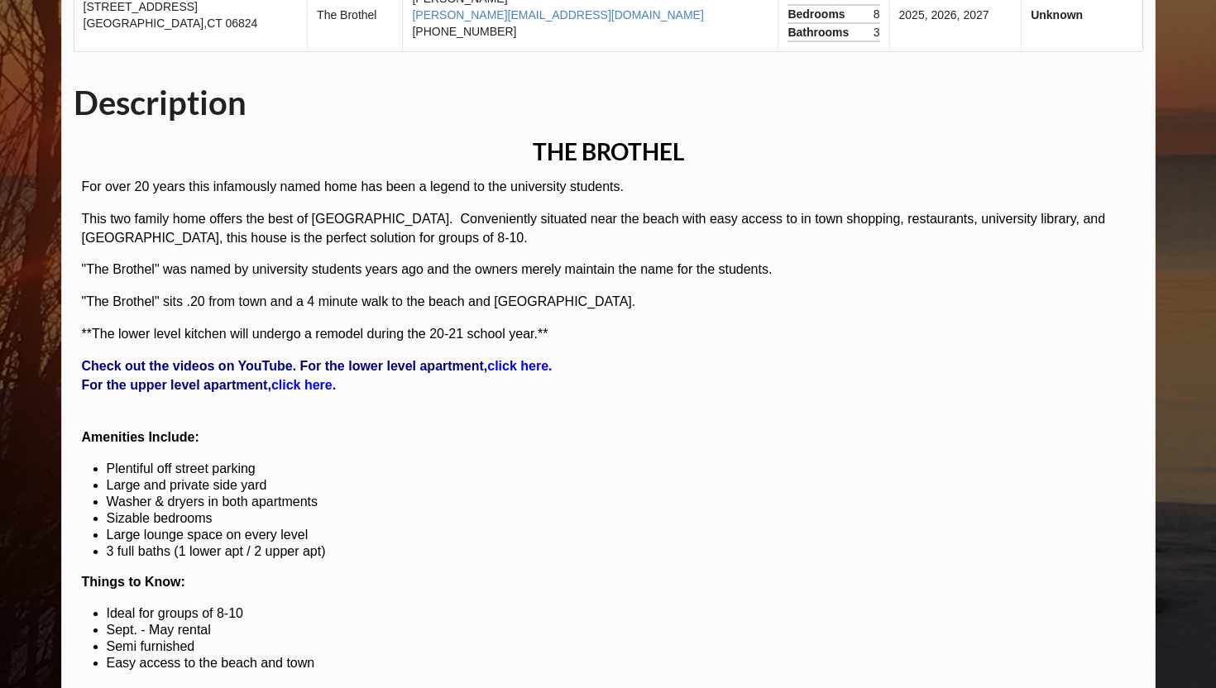
scroll to position [880, 0]
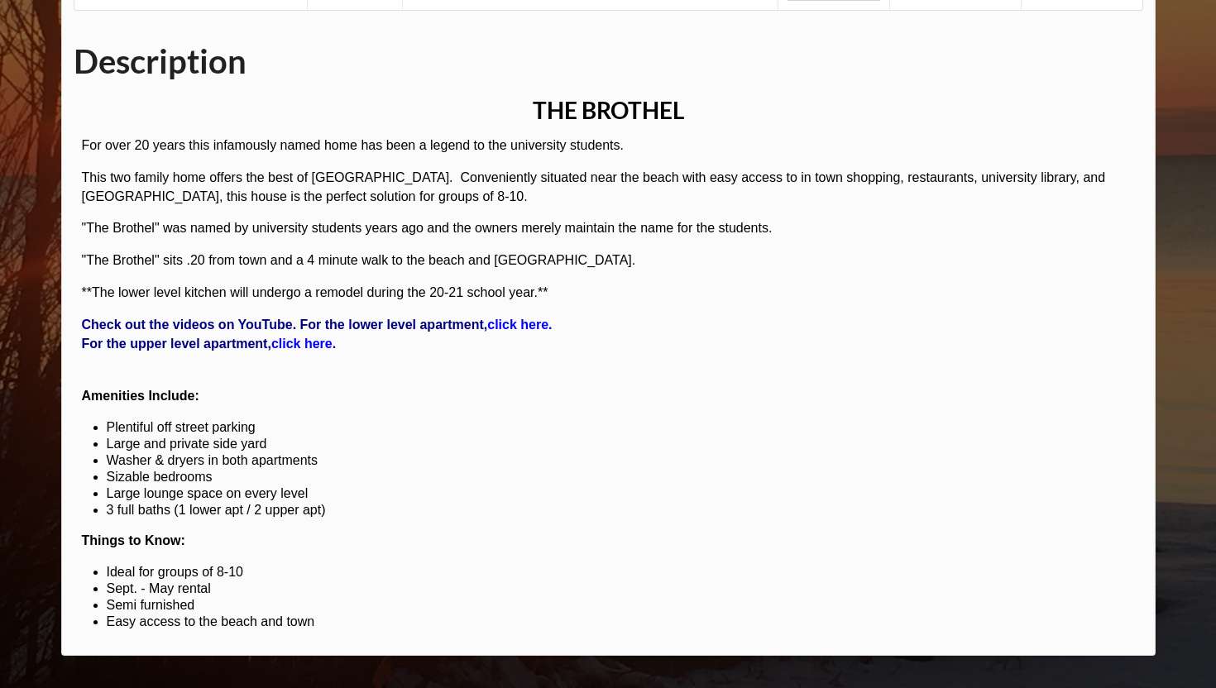
click at [534, 328] on strong "click here." at bounding box center [519, 325] width 65 height 14
click at [309, 345] on strong "click here." at bounding box center [303, 344] width 65 height 14
